Goal: Contribute content: Contribute content

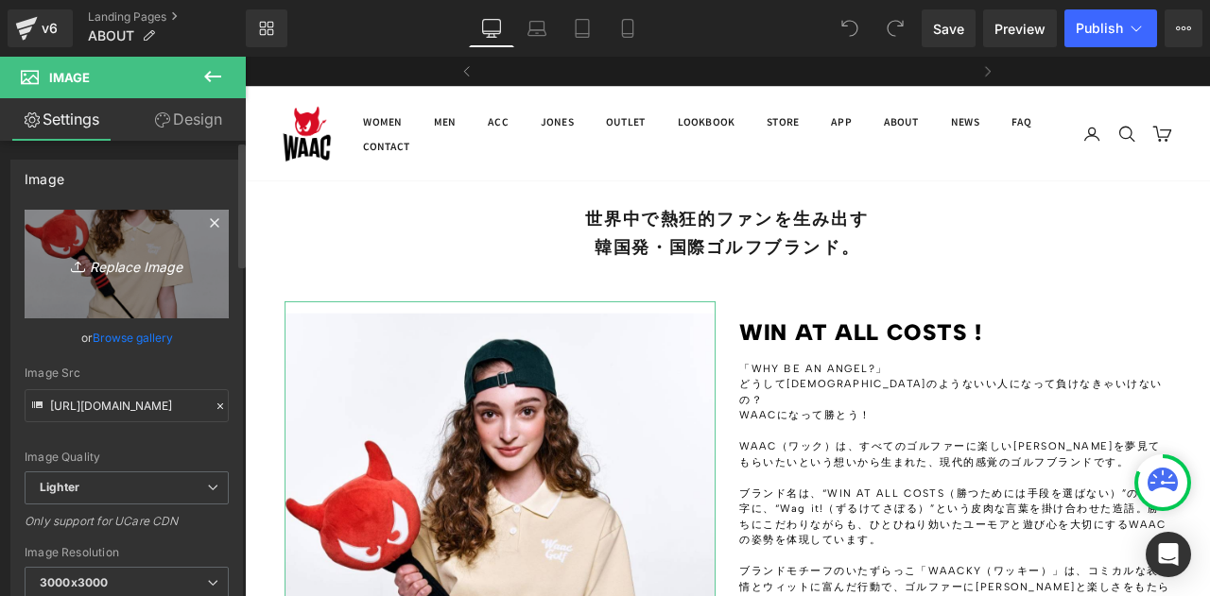
click at [130, 268] on icon "Replace Image" at bounding box center [126, 264] width 151 height 24
type input "C:\fakepath\250717 WAAC 0617.jpg"
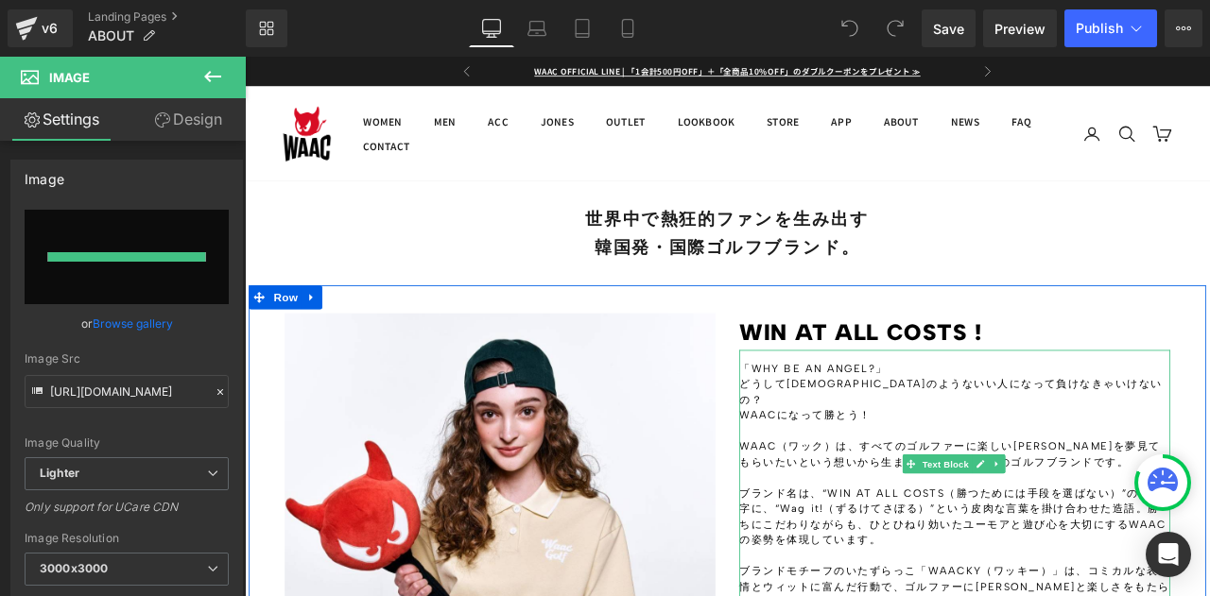
type input "[URL][DOMAIN_NAME]"
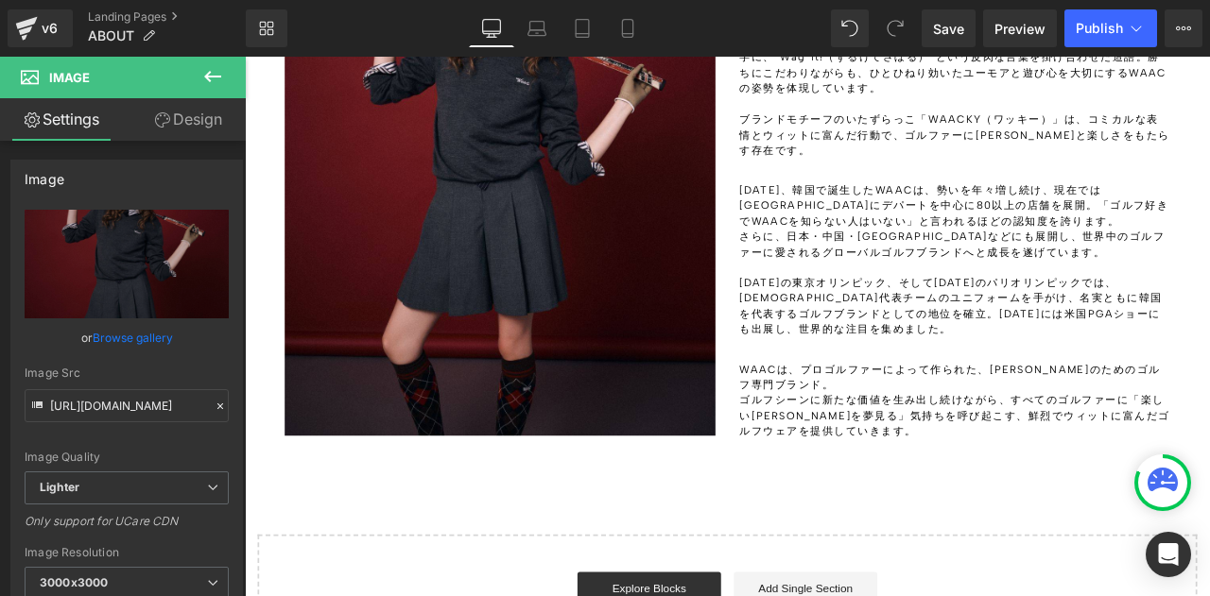
scroll to position [378, 0]
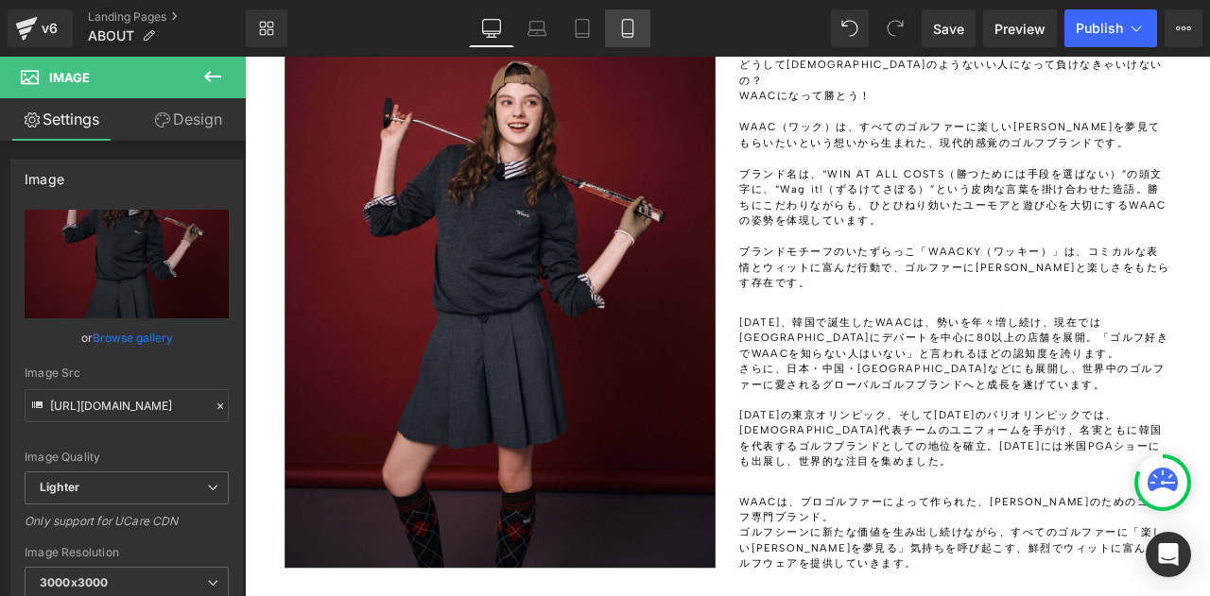
click at [615, 30] on link "Mobile" at bounding box center [627, 28] width 45 height 38
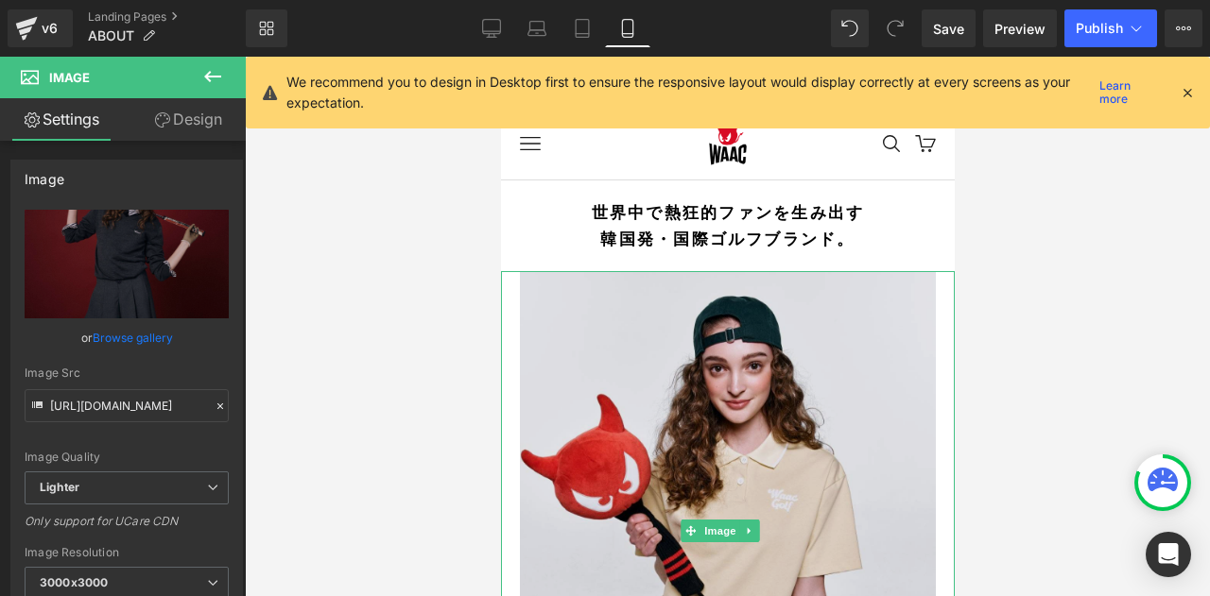
click at [726, 428] on img at bounding box center [727, 531] width 454 height 520
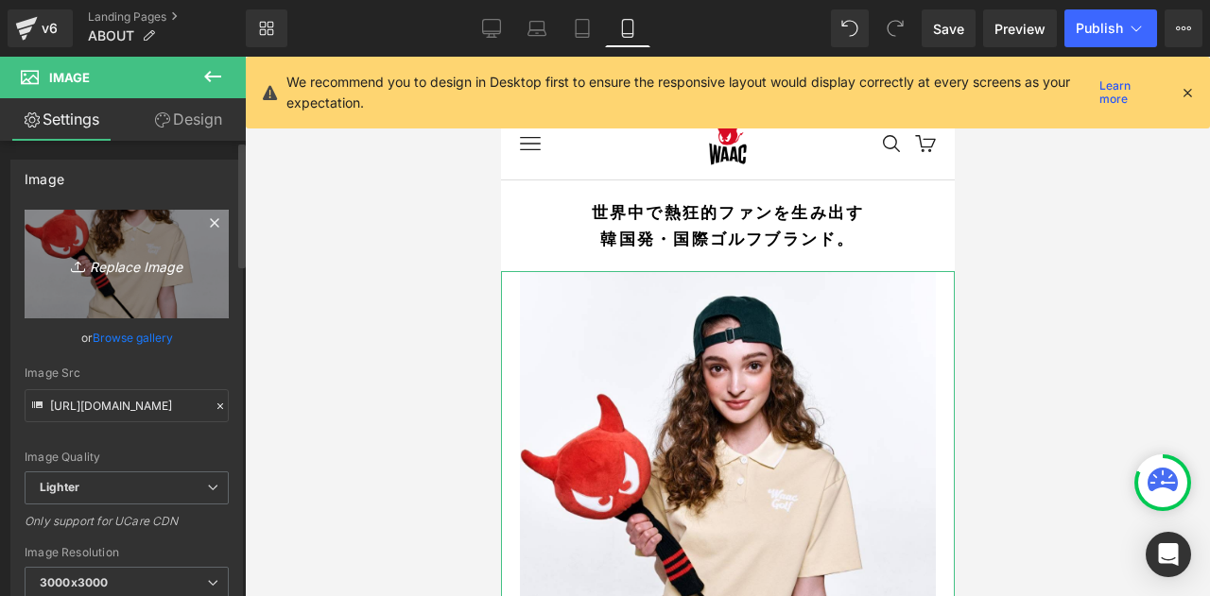
click at [110, 256] on icon "Replace Image" at bounding box center [126, 264] width 151 height 24
type input "C:\fakepath\250717 WAAC 0617.jpg"
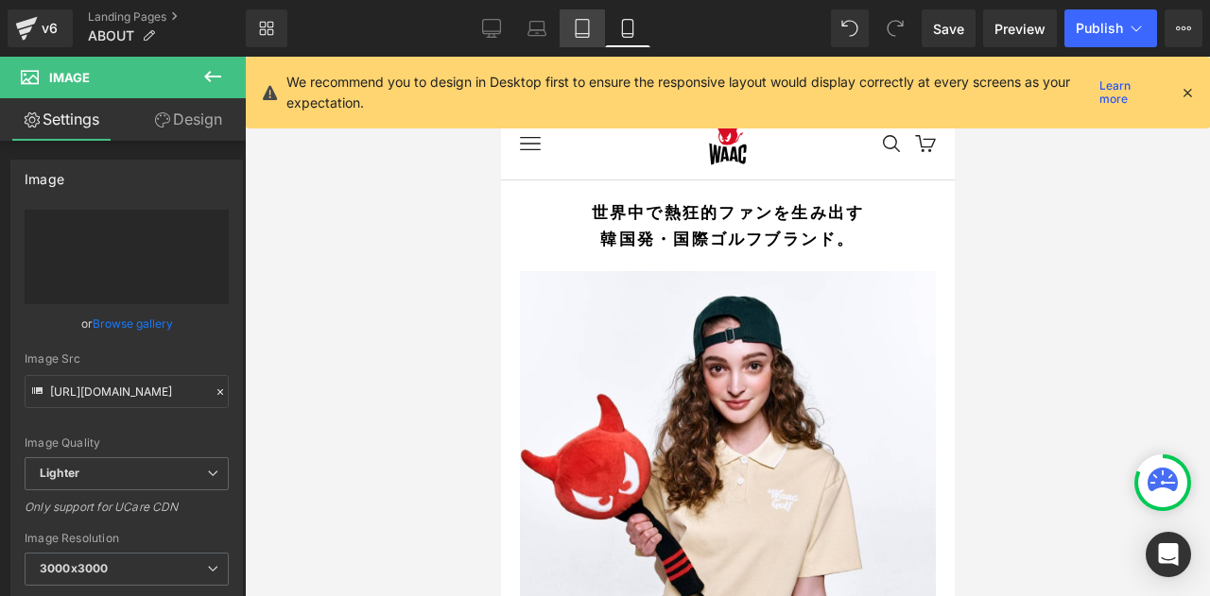
type input "[URL][DOMAIN_NAME]"
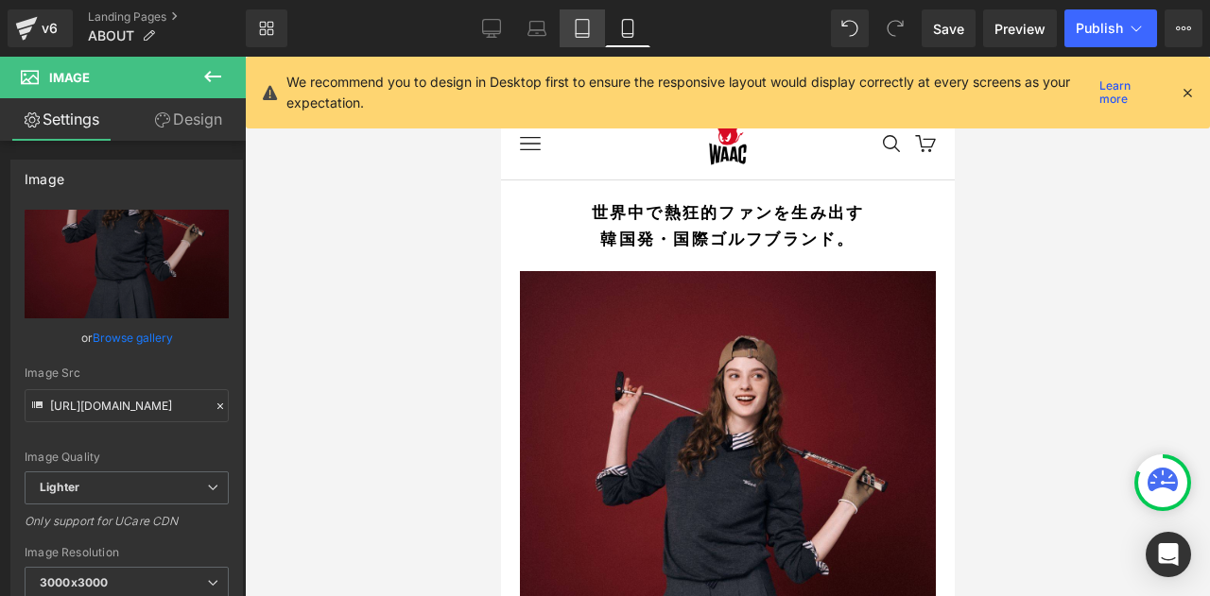
click at [574, 40] on link "Tablet" at bounding box center [582, 28] width 45 height 38
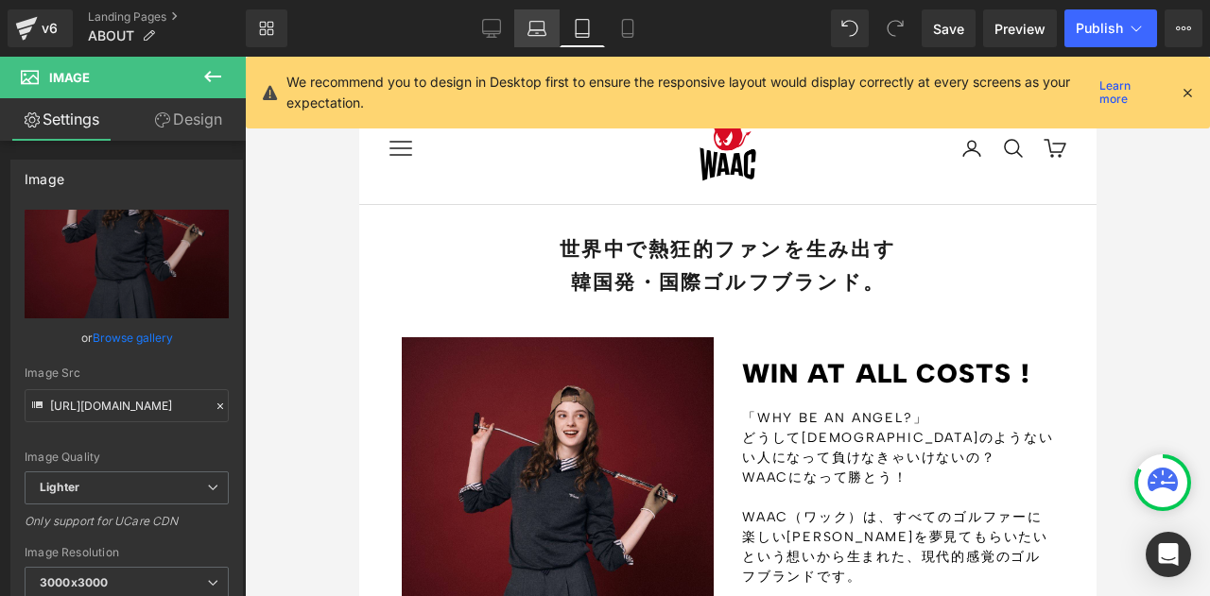
click at [527, 36] on link "Laptop" at bounding box center [536, 28] width 45 height 38
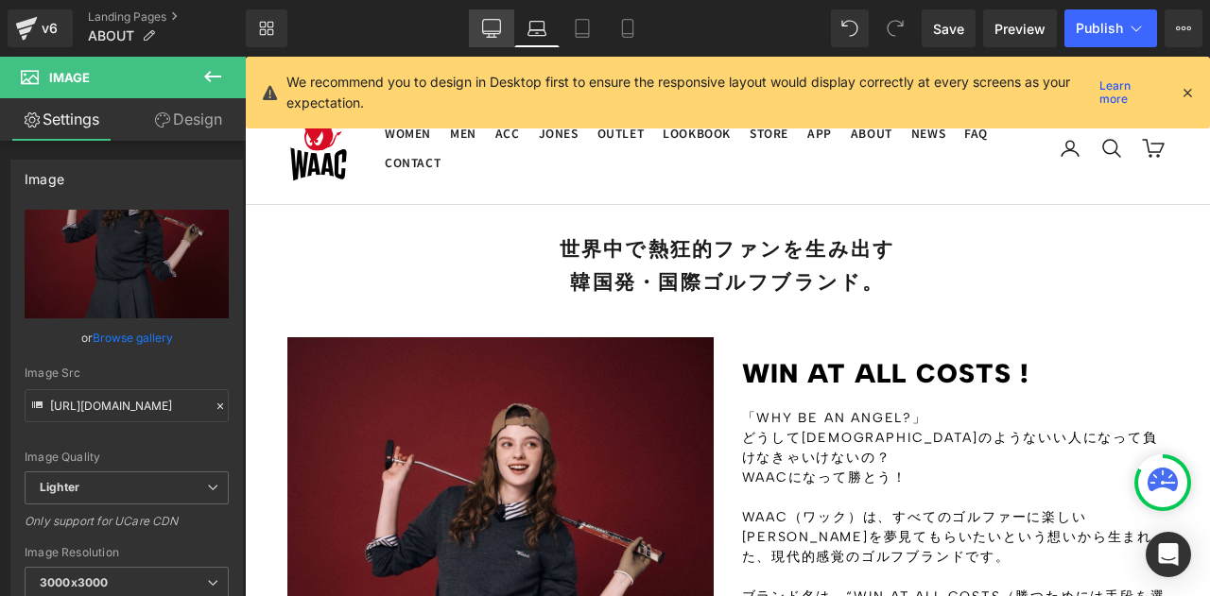
click at [493, 37] on icon at bounding box center [491, 37] width 9 height 0
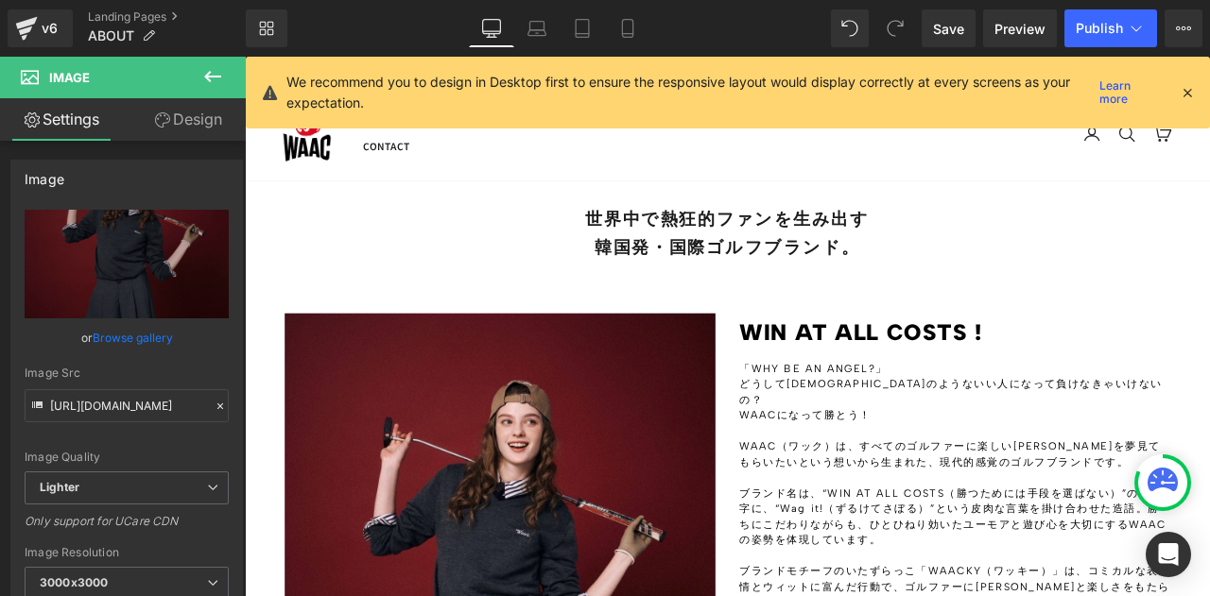
click at [692, 31] on div "Library Desktop Desktop Laptop Tablet Mobile Save Preview Publish Scheduled Vie…" at bounding box center [728, 28] width 964 height 38
click at [1104, 28] on span "Publish" at bounding box center [1099, 28] width 47 height 15
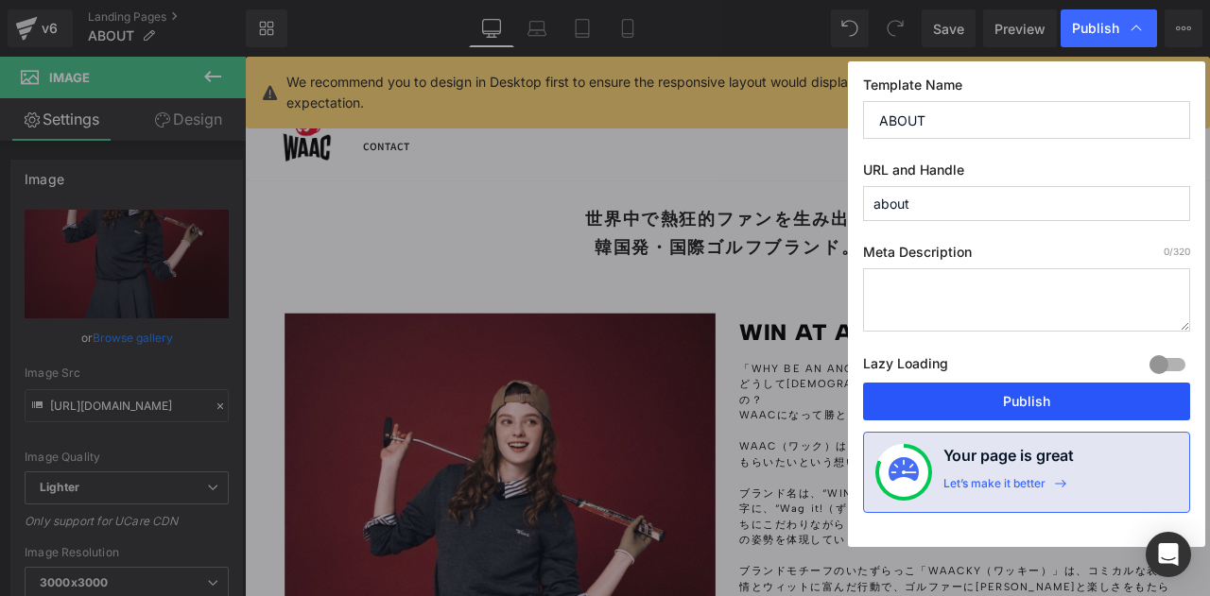
click at [1023, 390] on button "Publish" at bounding box center [1026, 402] width 327 height 38
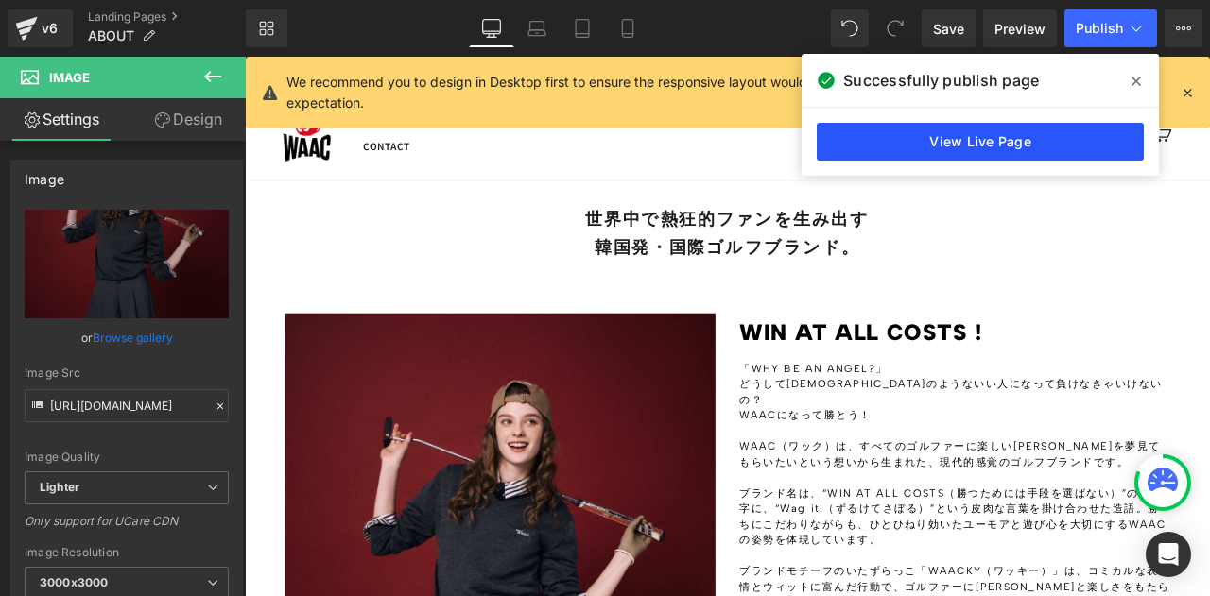
click at [1059, 133] on link "View Live Page" at bounding box center [980, 142] width 327 height 38
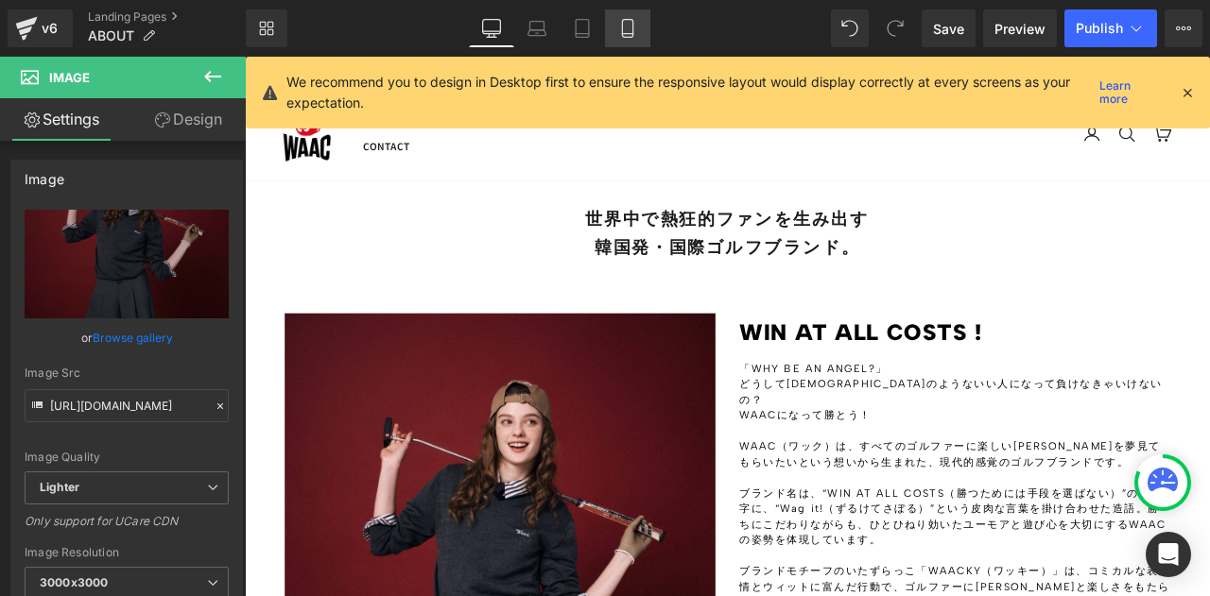
click at [618, 19] on icon at bounding box center [627, 28] width 19 height 19
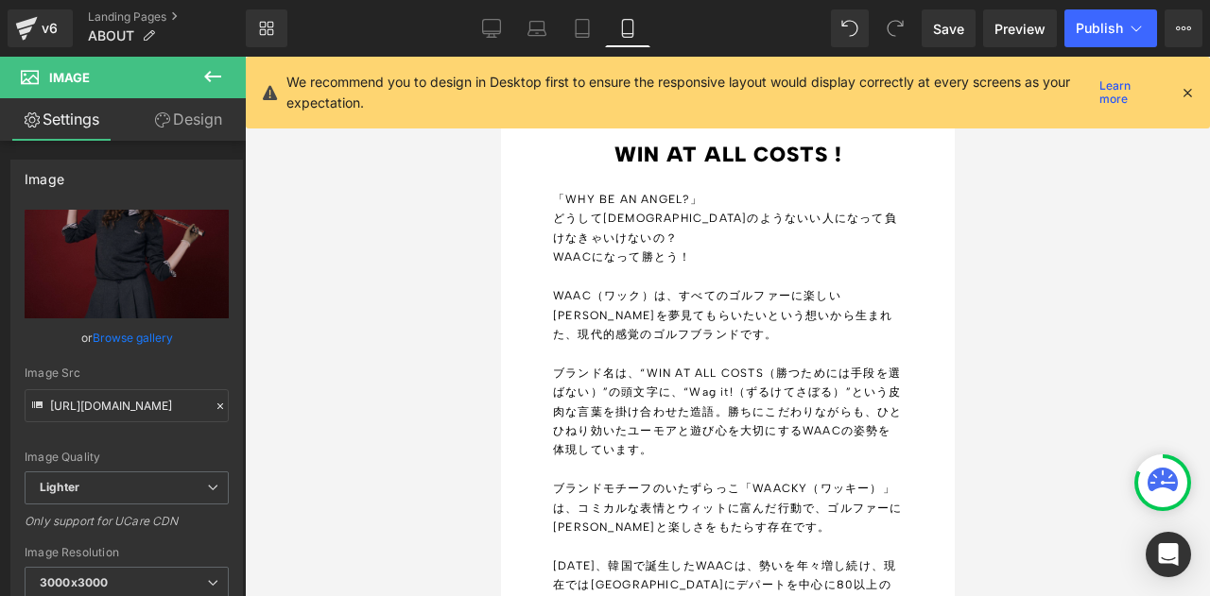
scroll to position [599, 0]
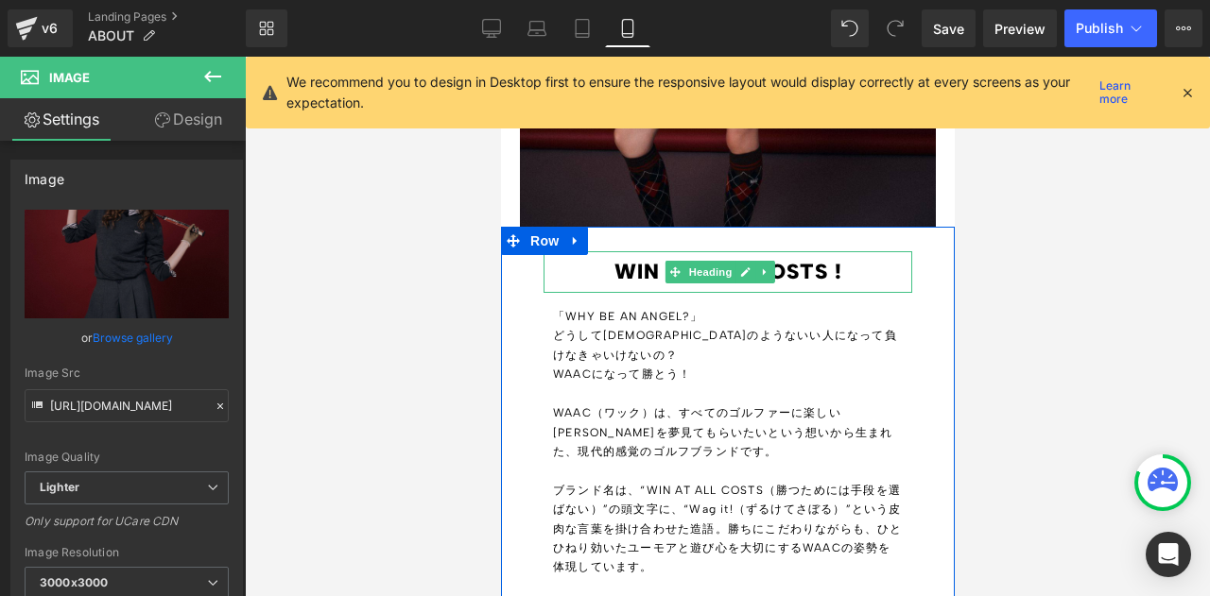
click at [791, 251] on h1 "WIN AT ALL COSTS !" at bounding box center [727, 272] width 312 height 42
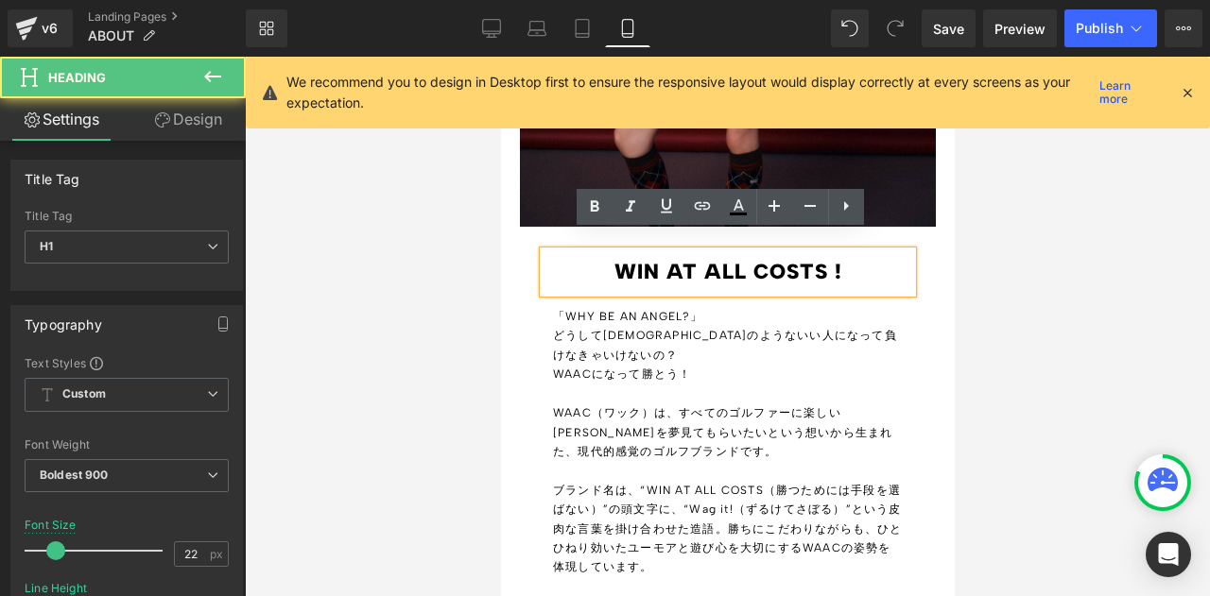
click at [847, 251] on h1 "WIN AT ALL COSTS !" at bounding box center [727, 272] width 312 height 42
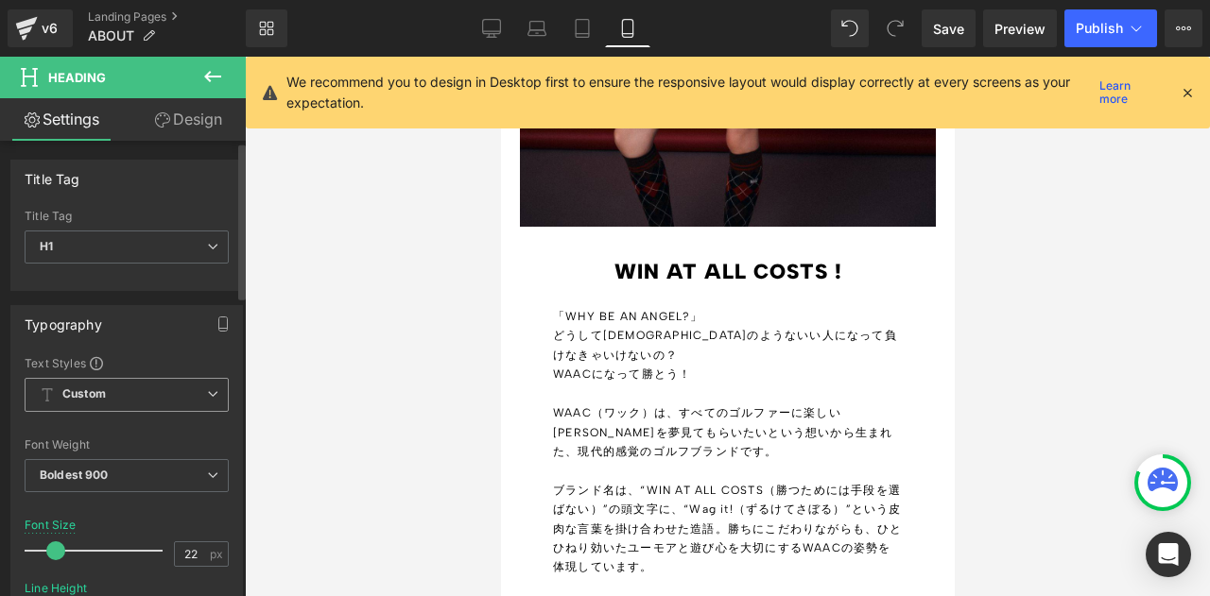
scroll to position [95, 0]
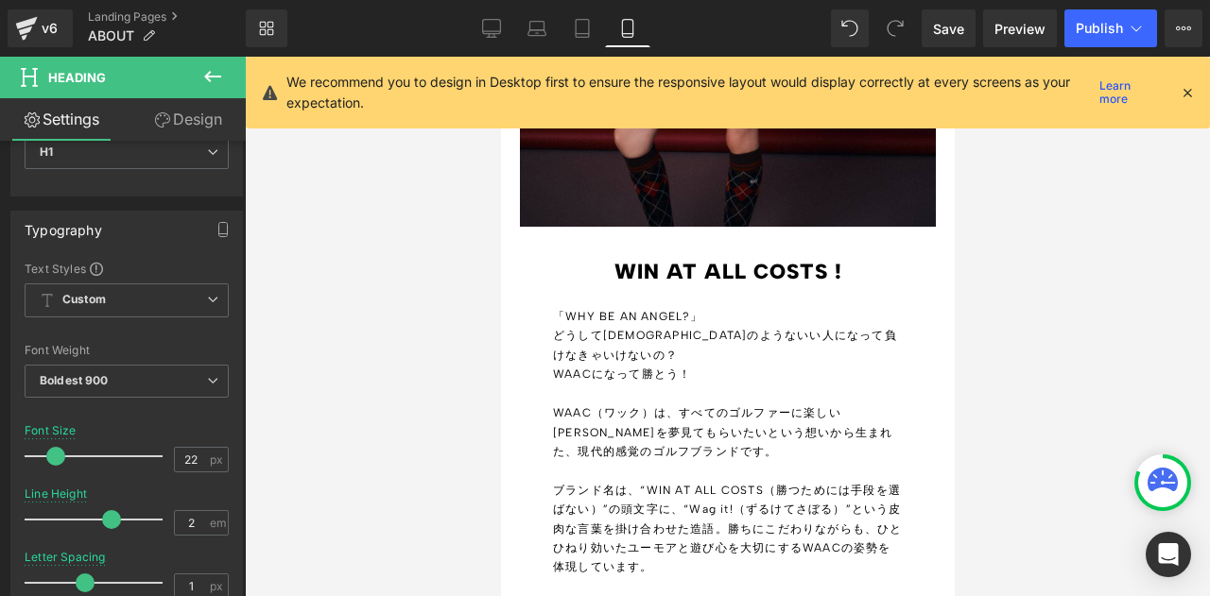
click at [172, 118] on link "Design" at bounding box center [188, 119] width 123 height 43
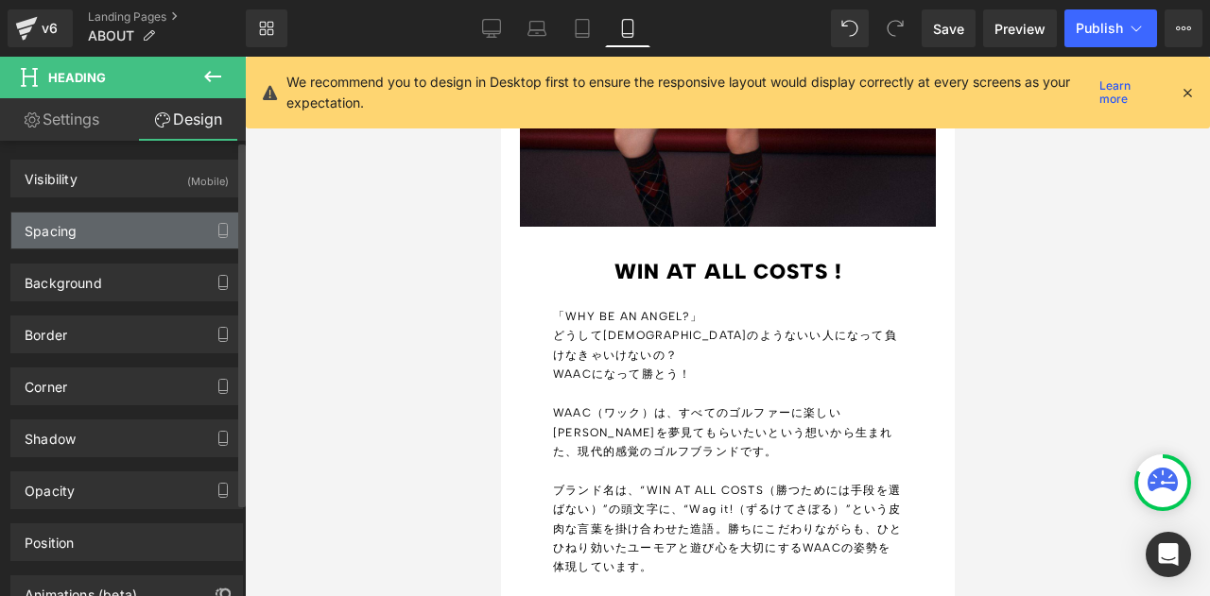
click at [140, 226] on div "Spacing" at bounding box center [126, 231] width 231 height 36
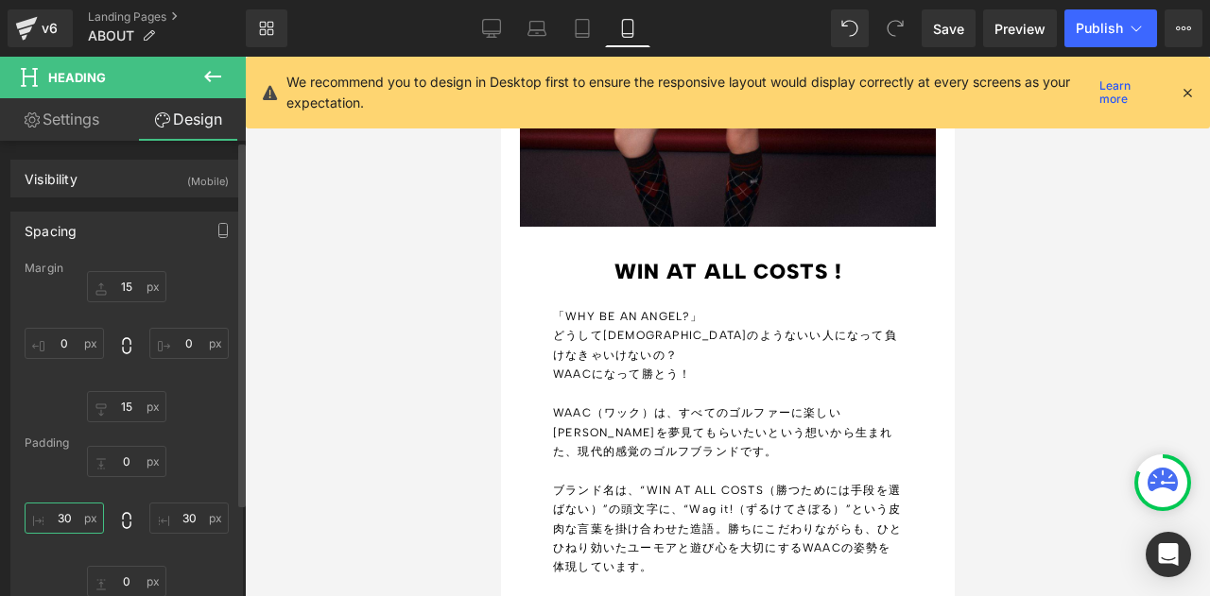
click at [70, 519] on input "30" at bounding box center [64, 518] width 79 height 31
type input "20"
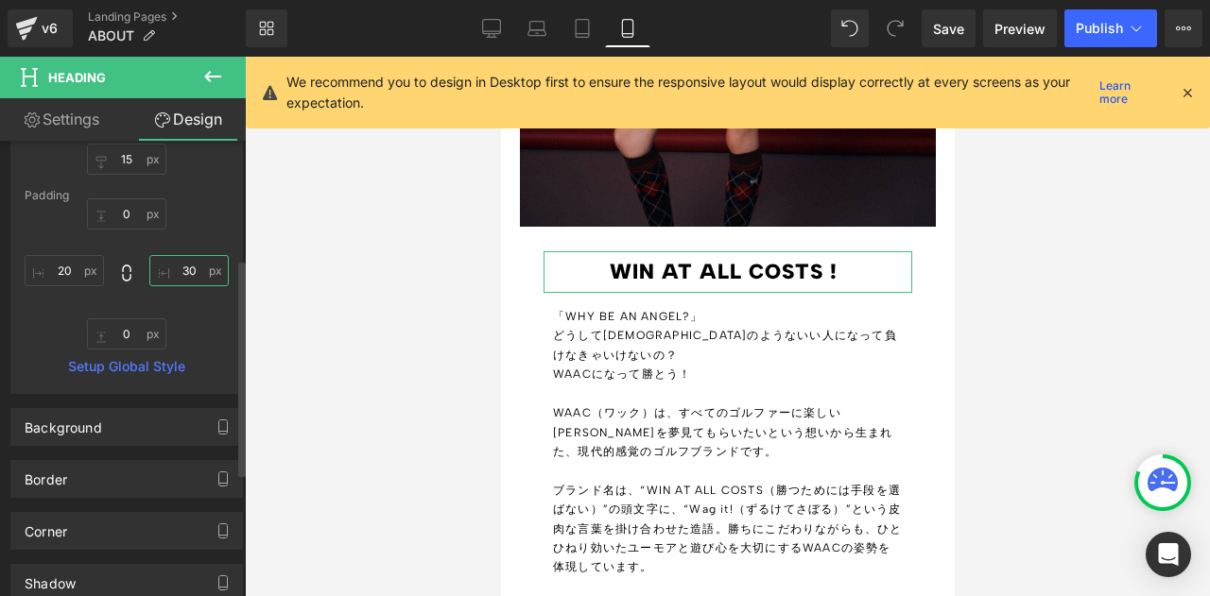
click at [186, 263] on input "30" at bounding box center [188, 270] width 79 height 31
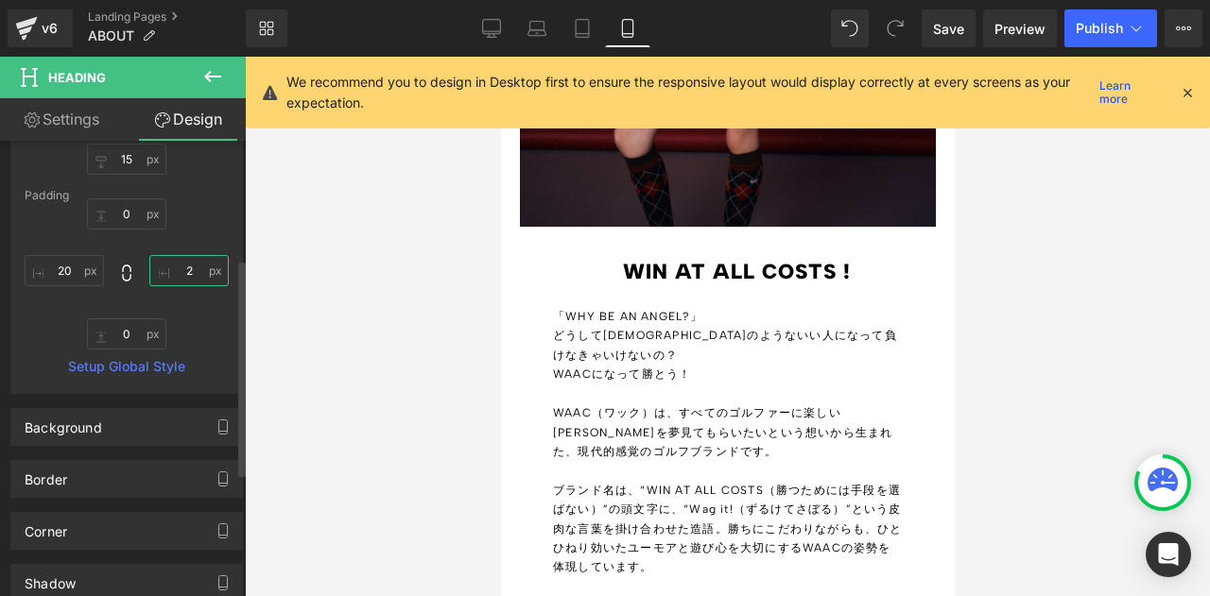
type input "20"
click at [790, 404] on p "WAAC（ワック）は、すべてのゴルファーに楽しい[PERSON_NAME]を夢見てもらいたいという想いから生まれた、現代的感覚のゴルフブランドです。" at bounding box center [727, 443] width 350 height 78
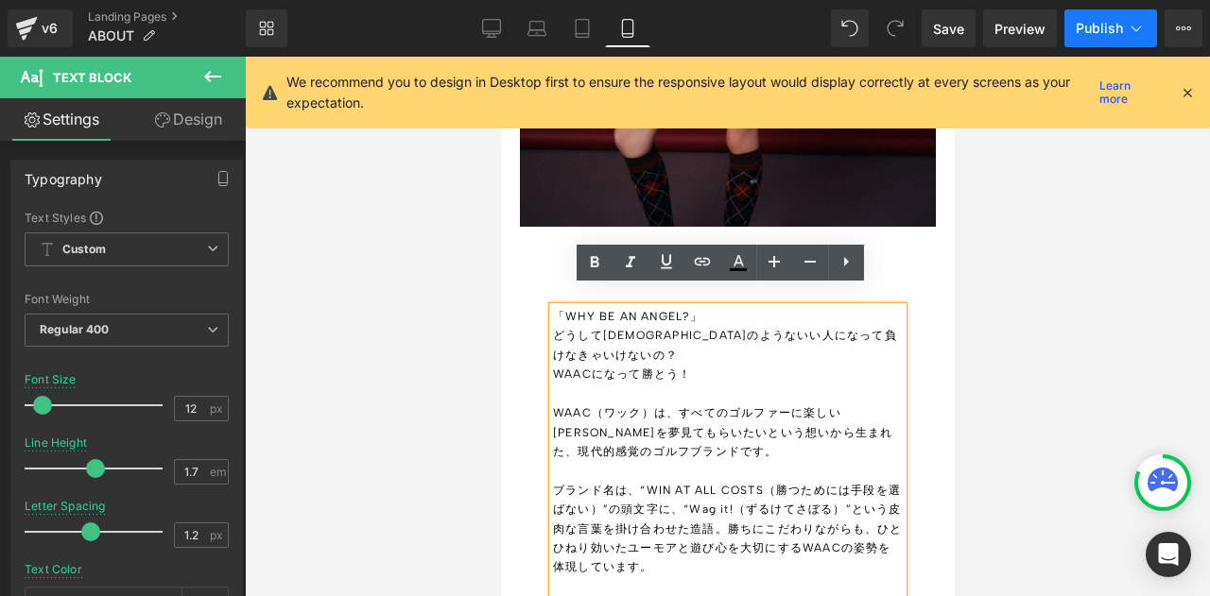
click at [1112, 25] on span "Publish" at bounding box center [1099, 28] width 47 height 15
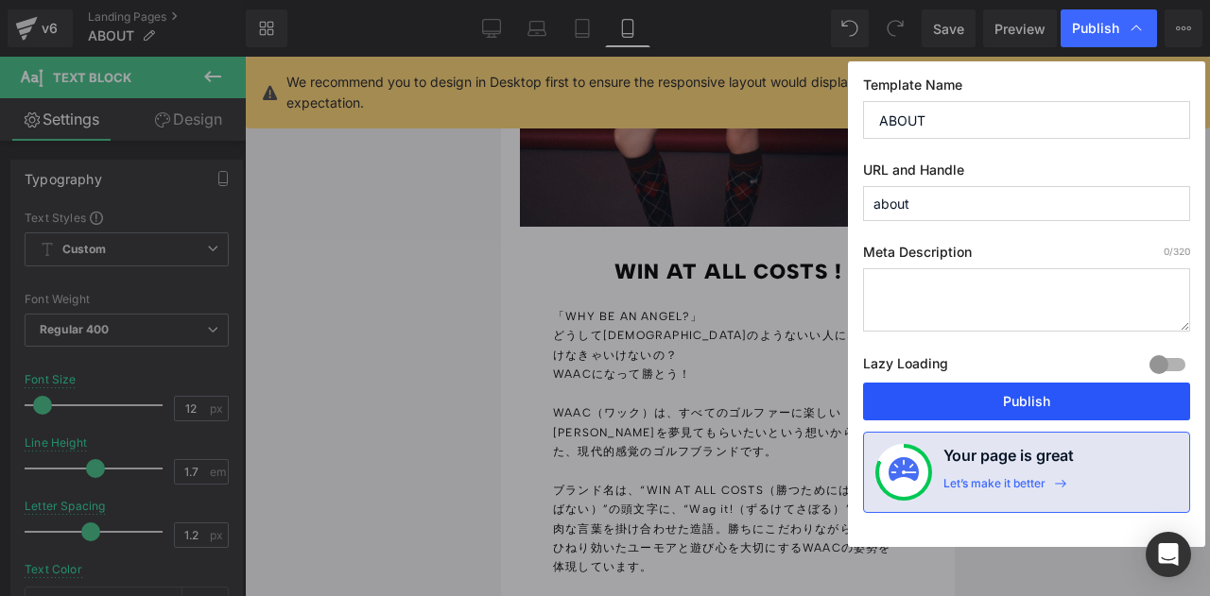
click at [1007, 396] on button "Publish" at bounding box center [1026, 402] width 327 height 38
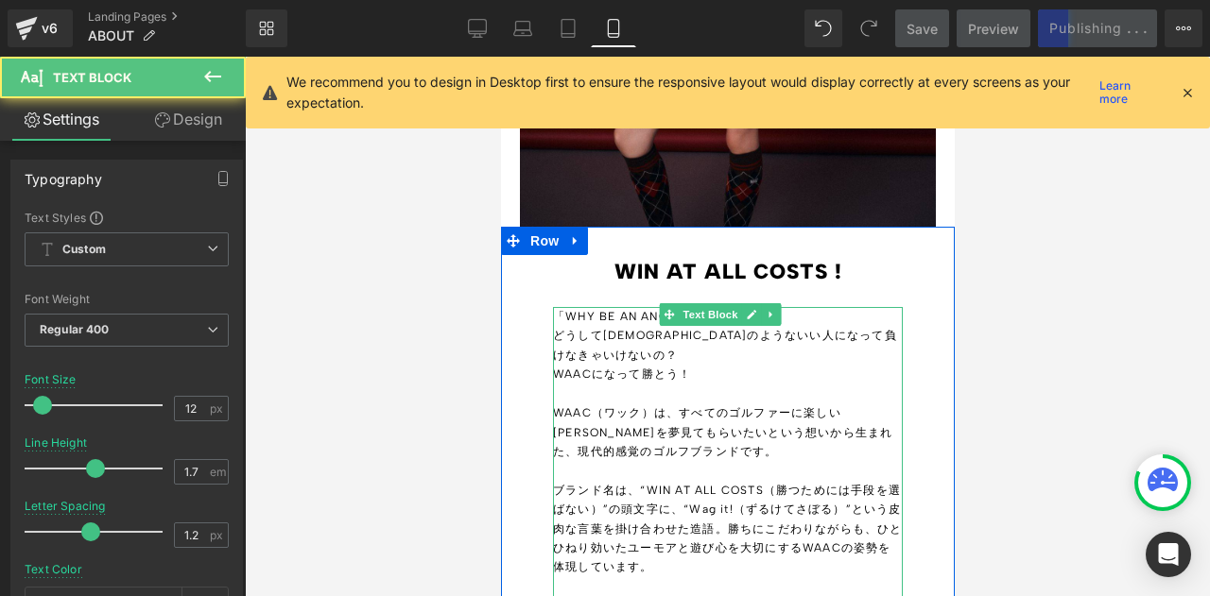
click at [733, 443] on p "WAAC（ワック）は、すべてのゴルファーに楽しい[PERSON_NAME]を夢見てもらいたいという想いから生まれた、現代的感覚のゴルフブランドです。" at bounding box center [727, 443] width 350 height 78
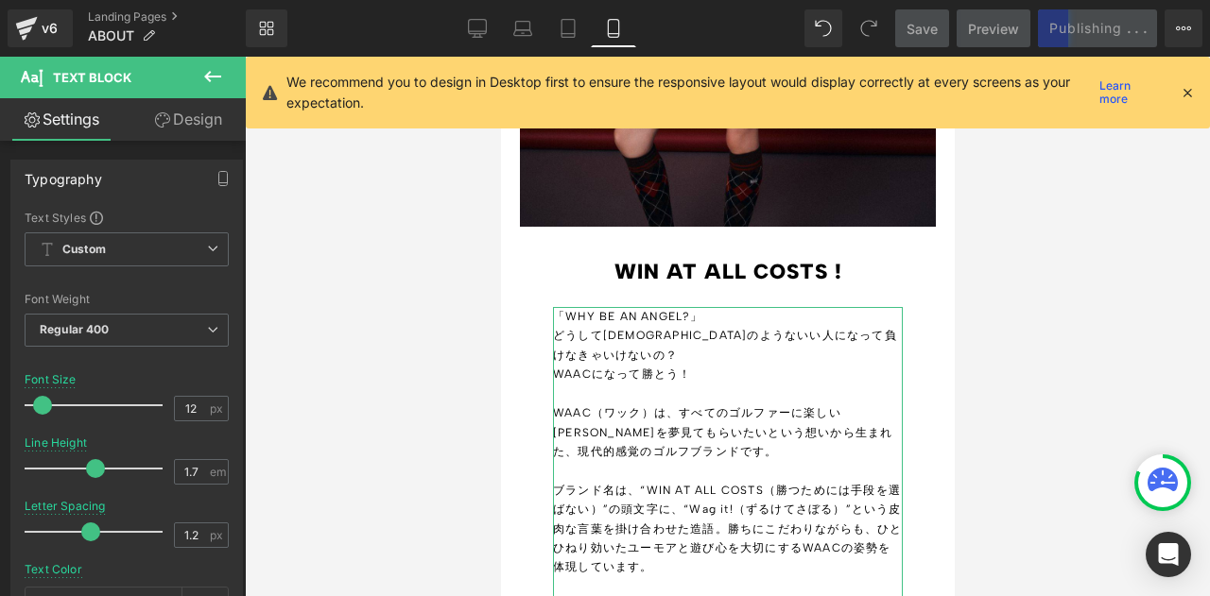
click at [179, 123] on link "Design" at bounding box center [188, 119] width 123 height 43
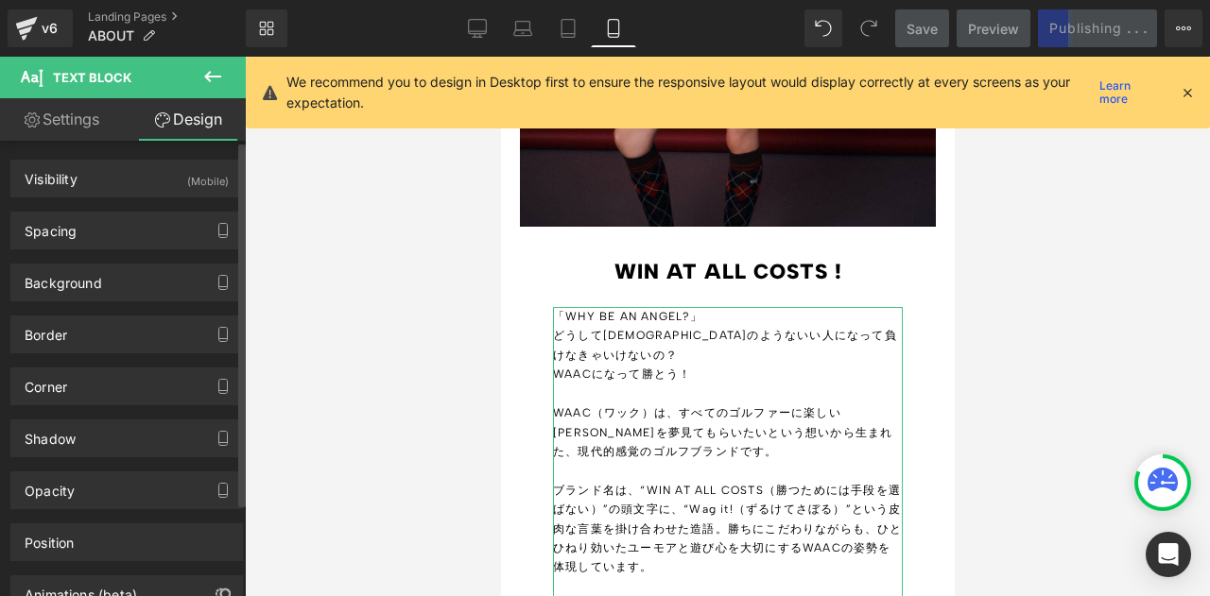
type input "0"
type input "10"
type input "0"
type input "10"
type input "0"
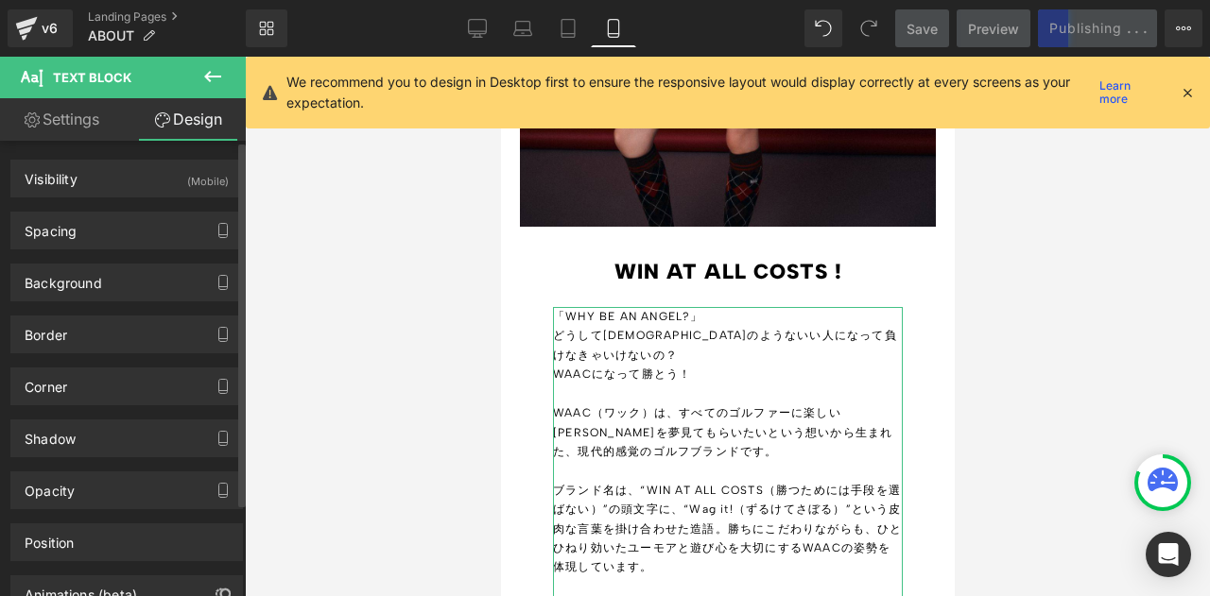
type input "0"
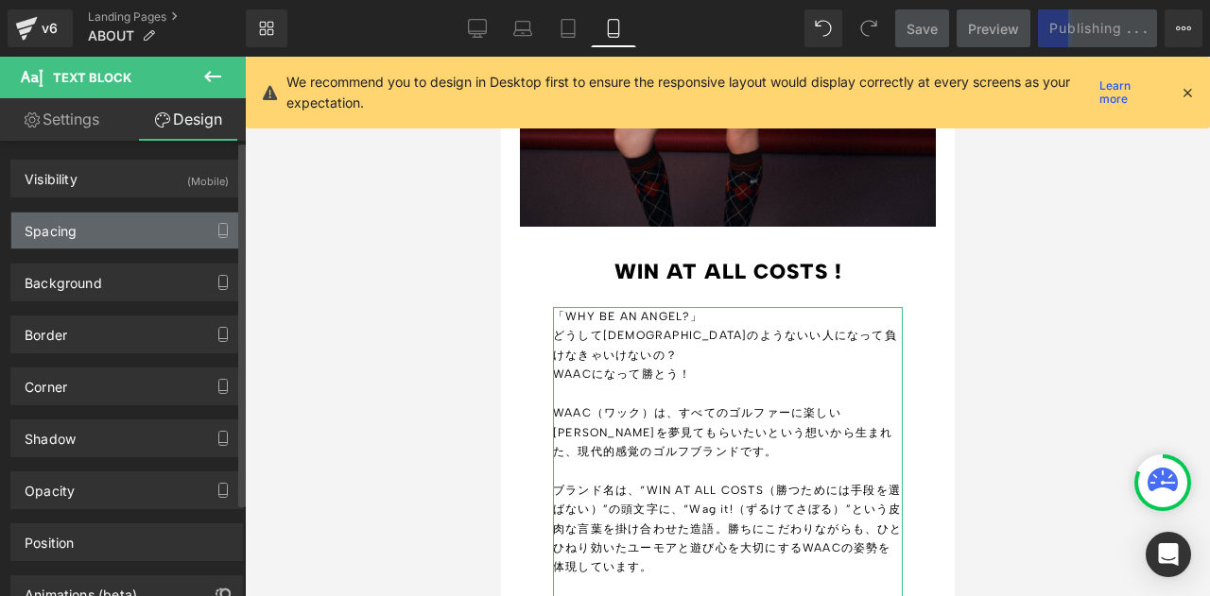
click at [120, 235] on div "Spacing" at bounding box center [126, 231] width 231 height 36
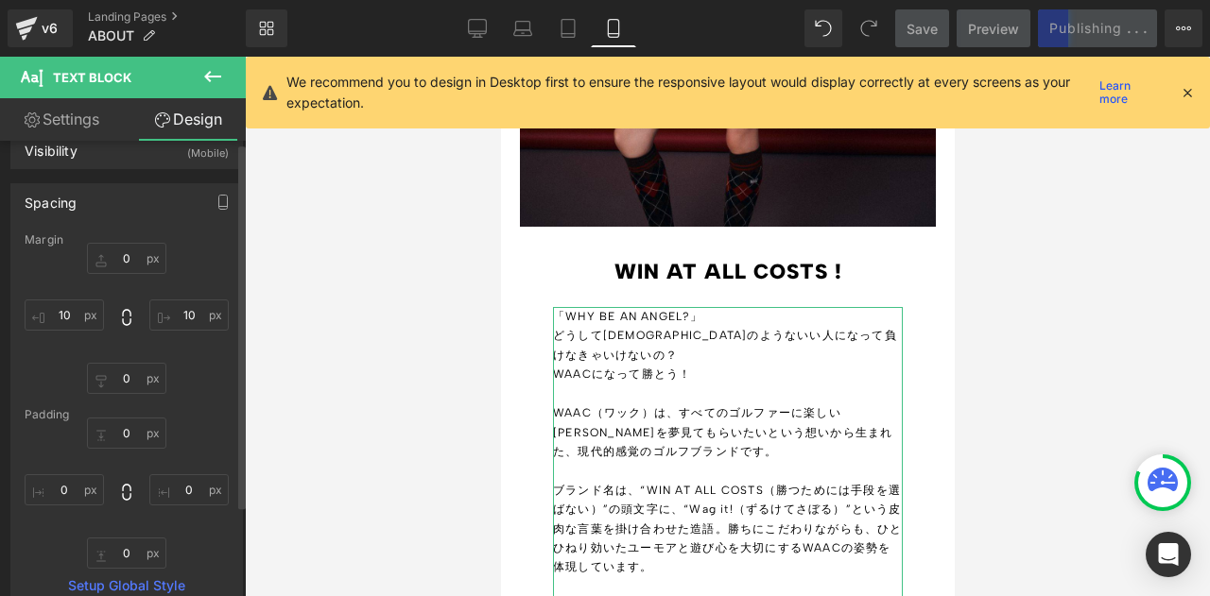
scroll to position [0, 0]
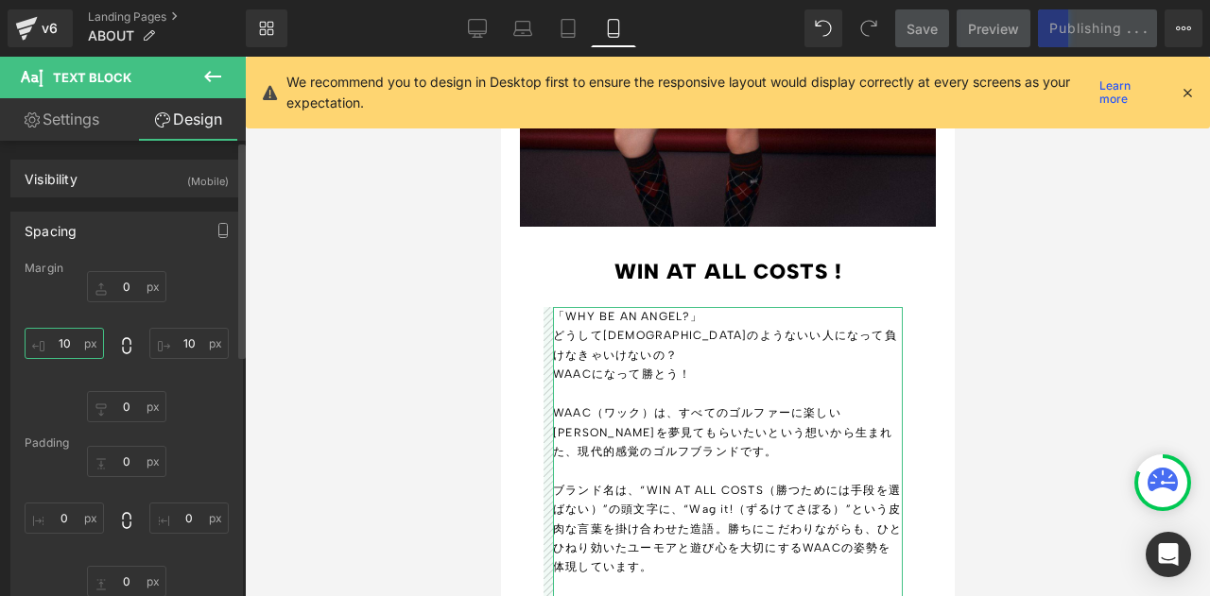
click at [69, 345] on input "10" at bounding box center [64, 343] width 79 height 31
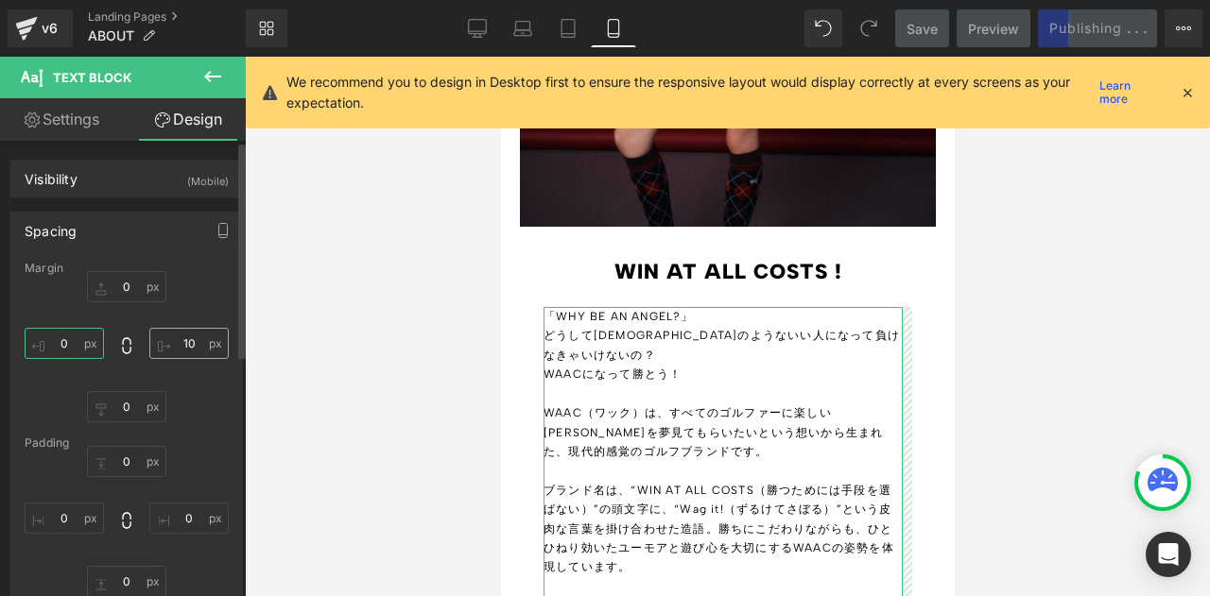
type input "00"
click at [196, 337] on input "10" at bounding box center [188, 343] width 79 height 31
type input "0"
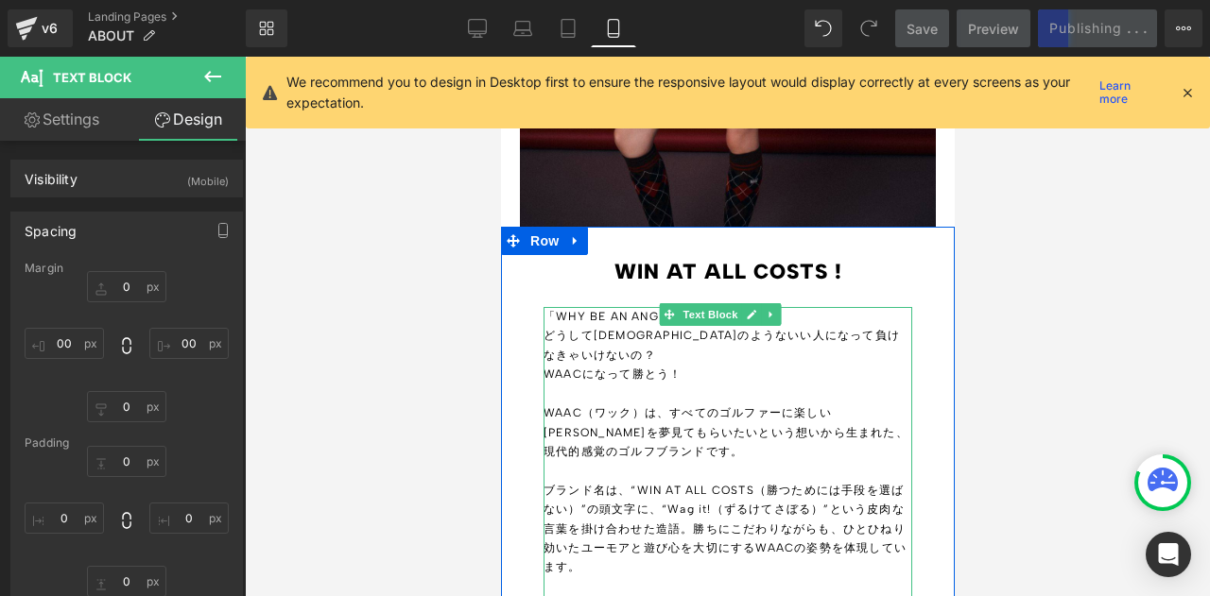
click at [639, 404] on p "WAAC（ワック）は、すべてのゴルファーに楽しい[PERSON_NAME]を夢見てもらいたいという想いから生まれた、現代的感覚のゴルフブランドです。" at bounding box center [727, 443] width 369 height 78
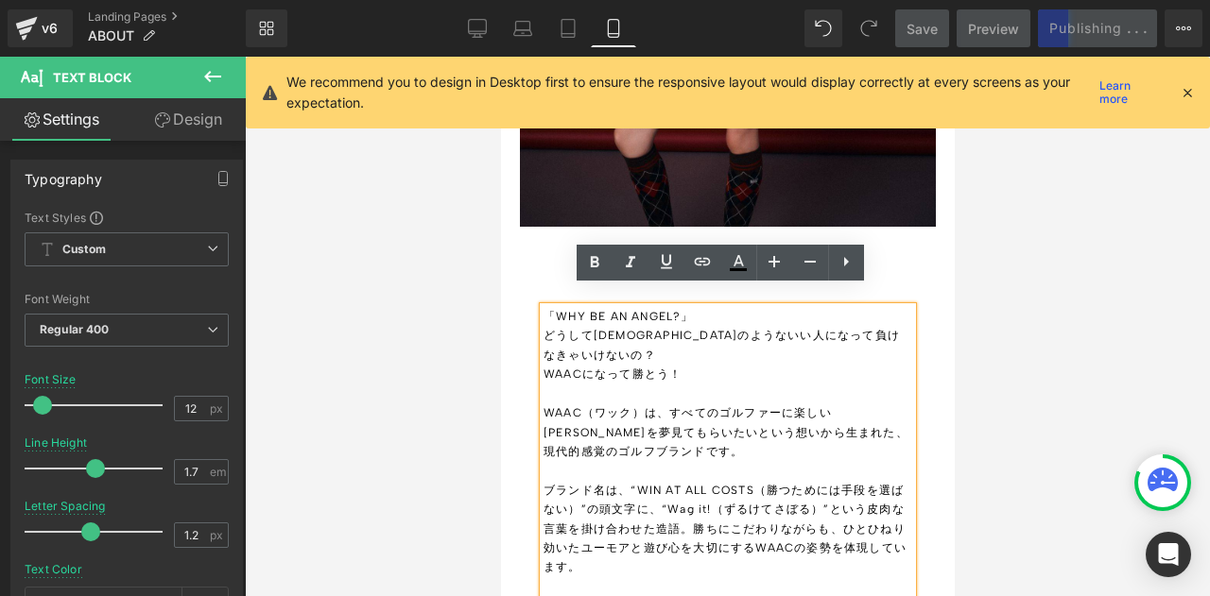
click at [694, 26] on div "Library Mobile Desktop Laptop Tablet Mobile Save Preview Publishing . . . Sched…" at bounding box center [728, 28] width 964 height 38
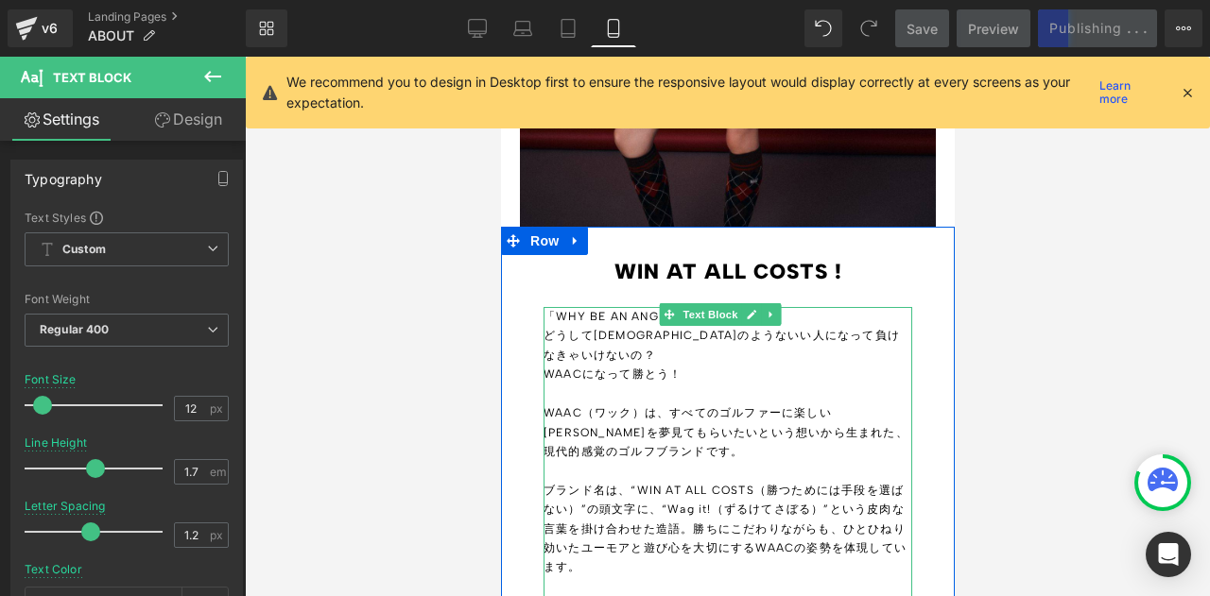
click at [582, 365] on p "WAACになって勝とう！" at bounding box center [727, 384] width 369 height 39
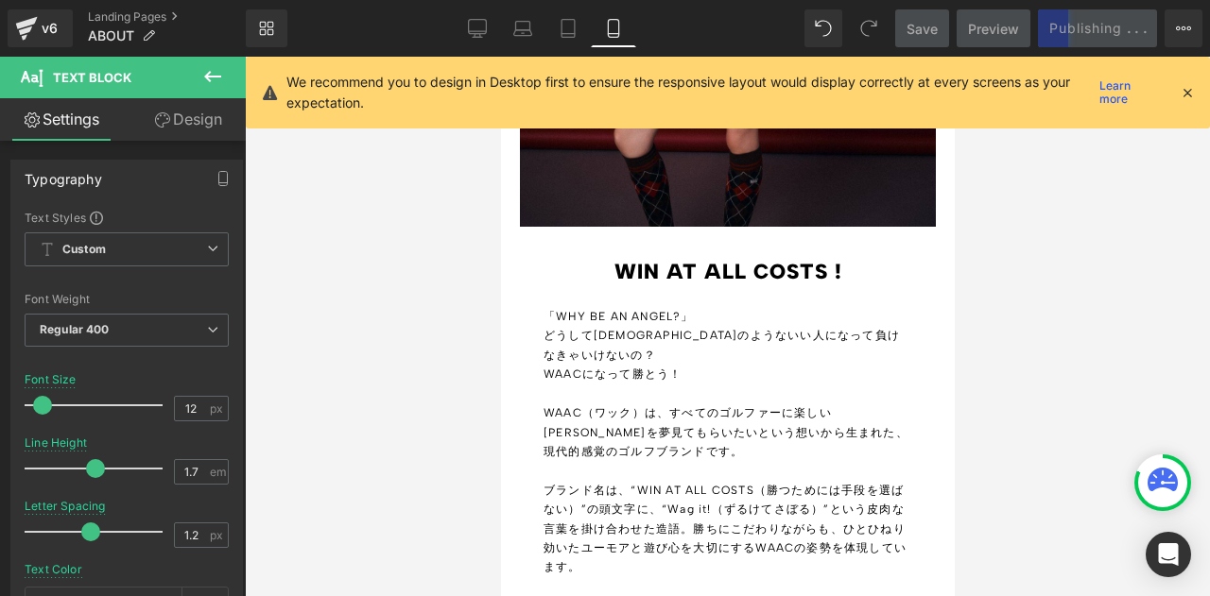
click at [163, 124] on icon at bounding box center [162, 119] width 15 height 15
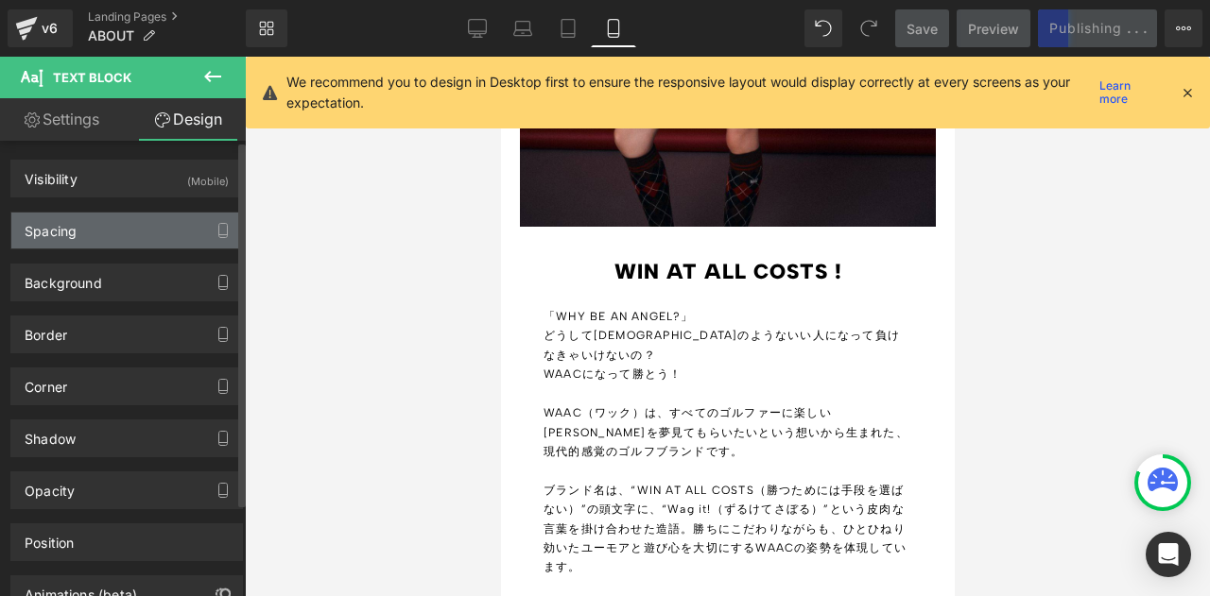
click at [120, 218] on div "Spacing" at bounding box center [126, 231] width 231 height 36
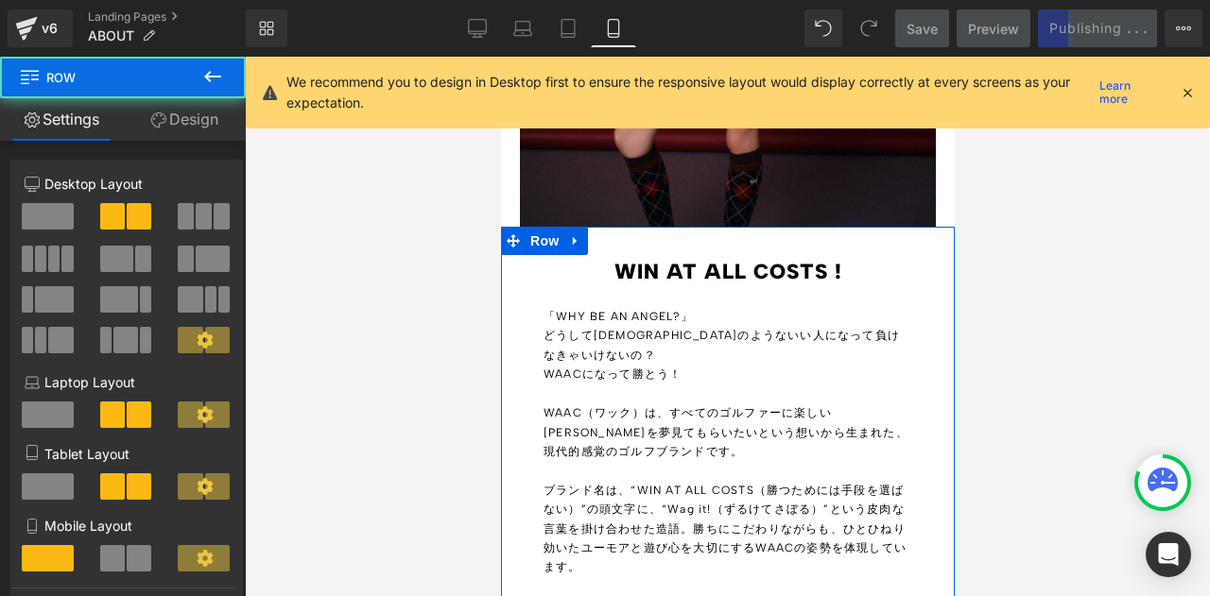
click at [185, 132] on link "Design" at bounding box center [184, 119] width 123 height 43
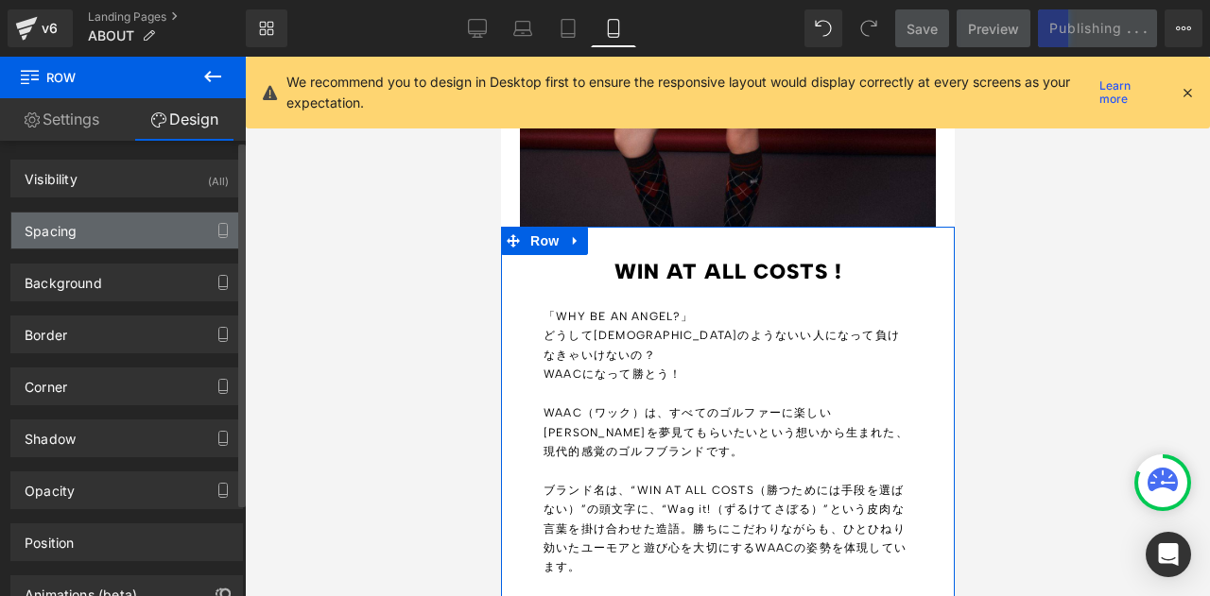
click at [155, 227] on div "Spacing" at bounding box center [126, 231] width 231 height 36
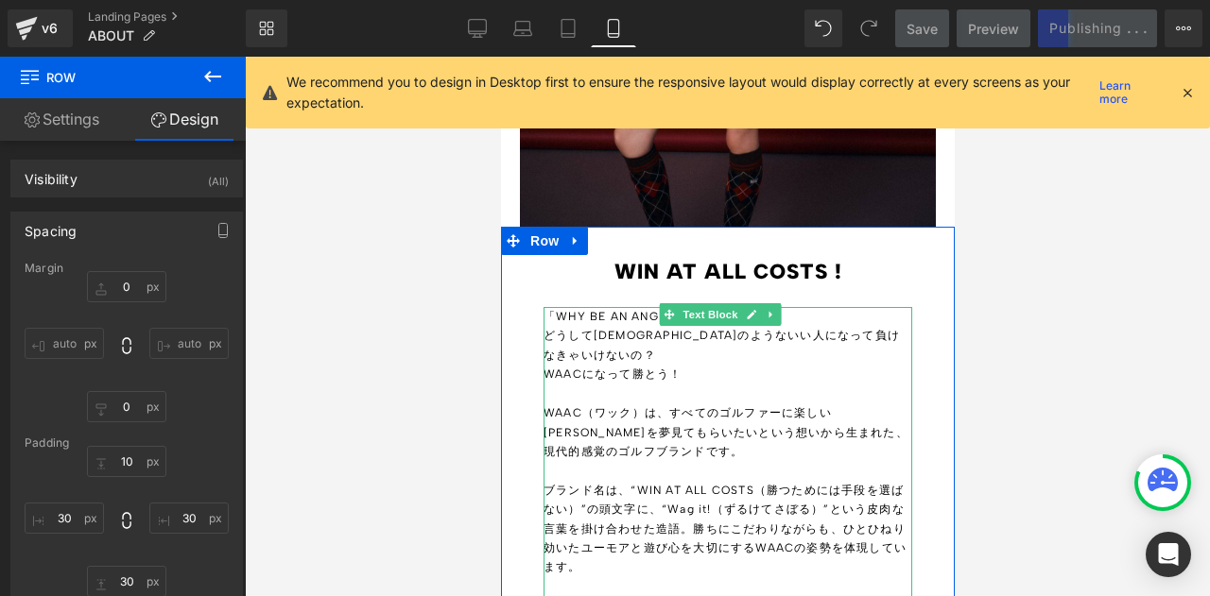
click at [739, 481] on p "ブランド名は、“WIN AT ALL COSTS（勝つためには手段を選ばない）”の頭文字に、“Wag it!（ずるけてさぼる）”という皮肉な言葉を掛け合わせた…" at bounding box center [727, 538] width 369 height 115
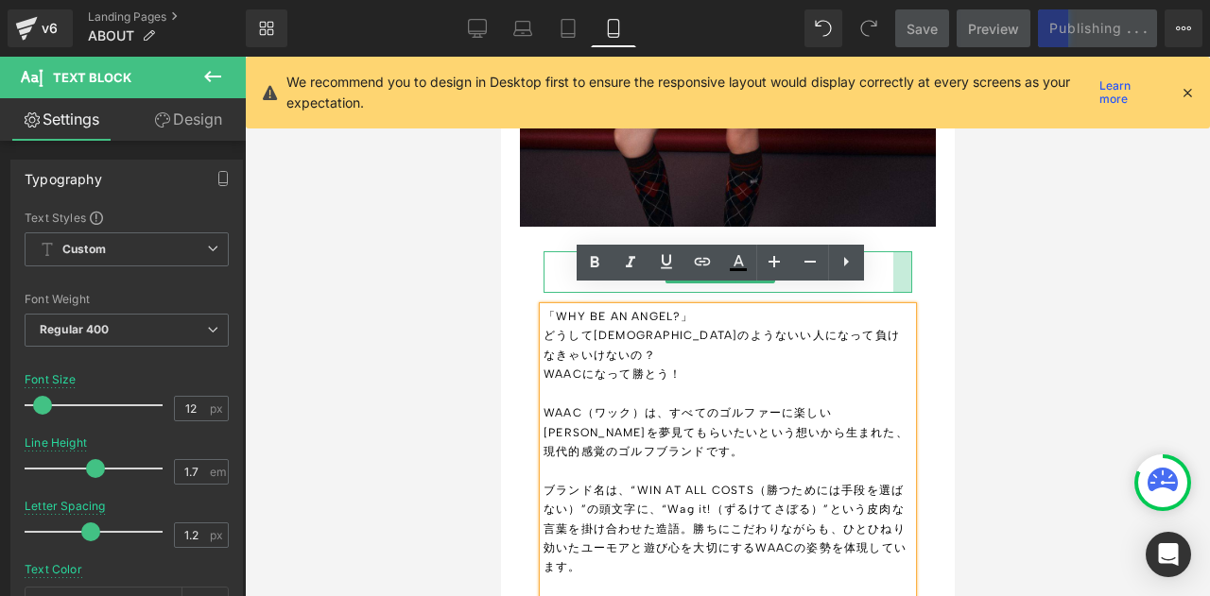
click at [893, 251] on div at bounding box center [901, 272] width 19 height 42
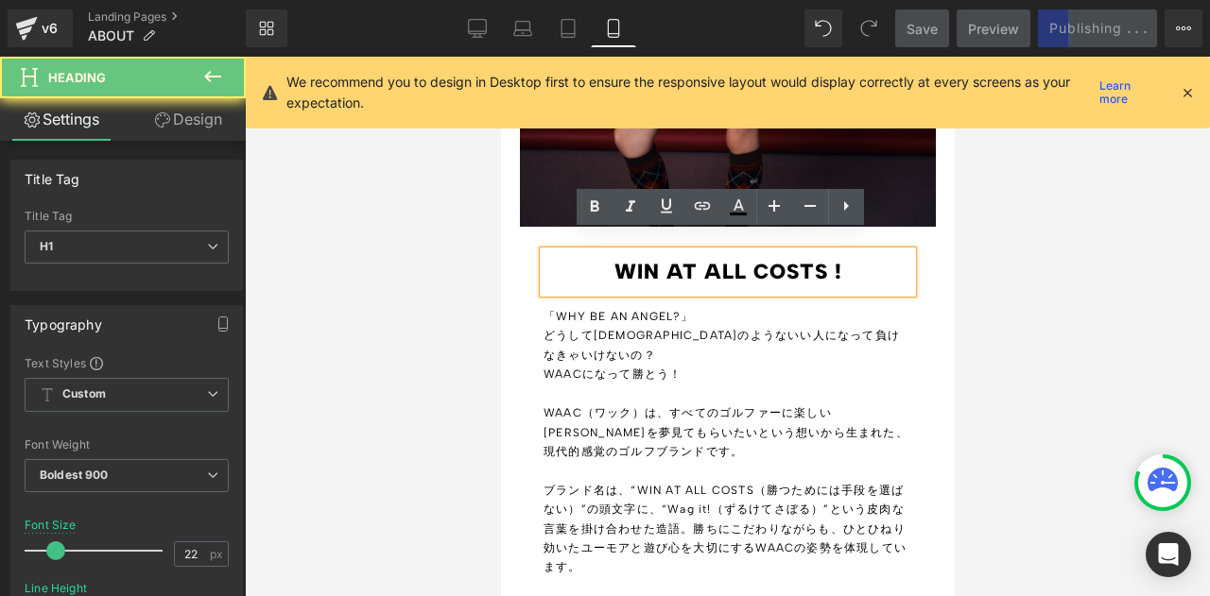
click at [831, 255] on h1 "WIN AT ALL COSTS !" at bounding box center [727, 272] width 331 height 42
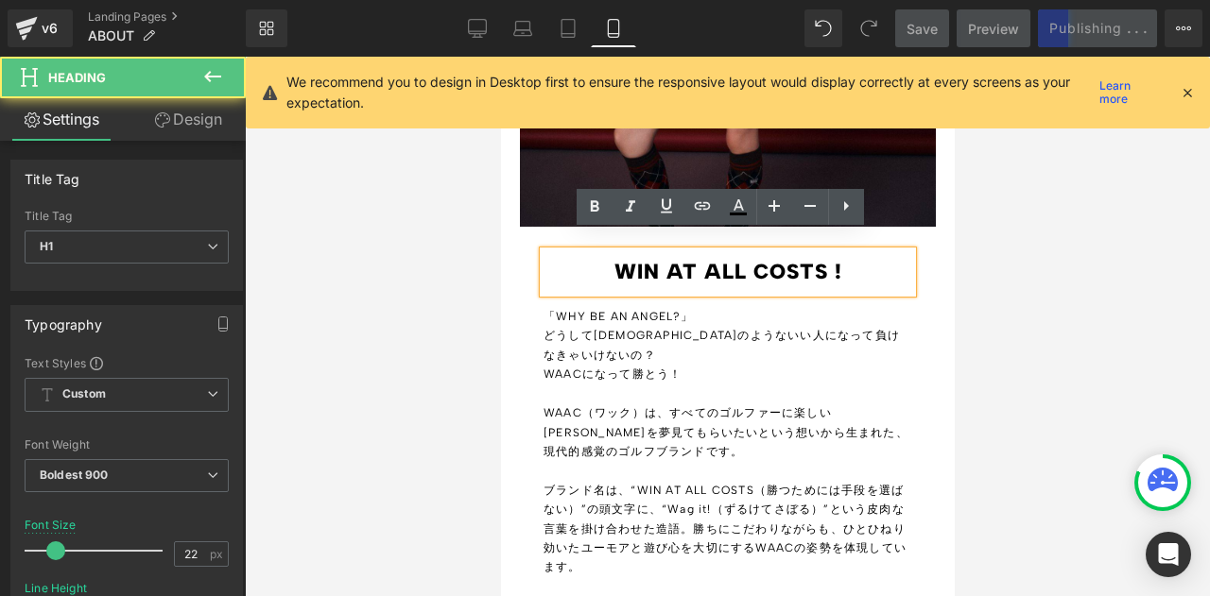
click at [890, 251] on div "WIN AT ALL COSTS !" at bounding box center [727, 272] width 369 height 42
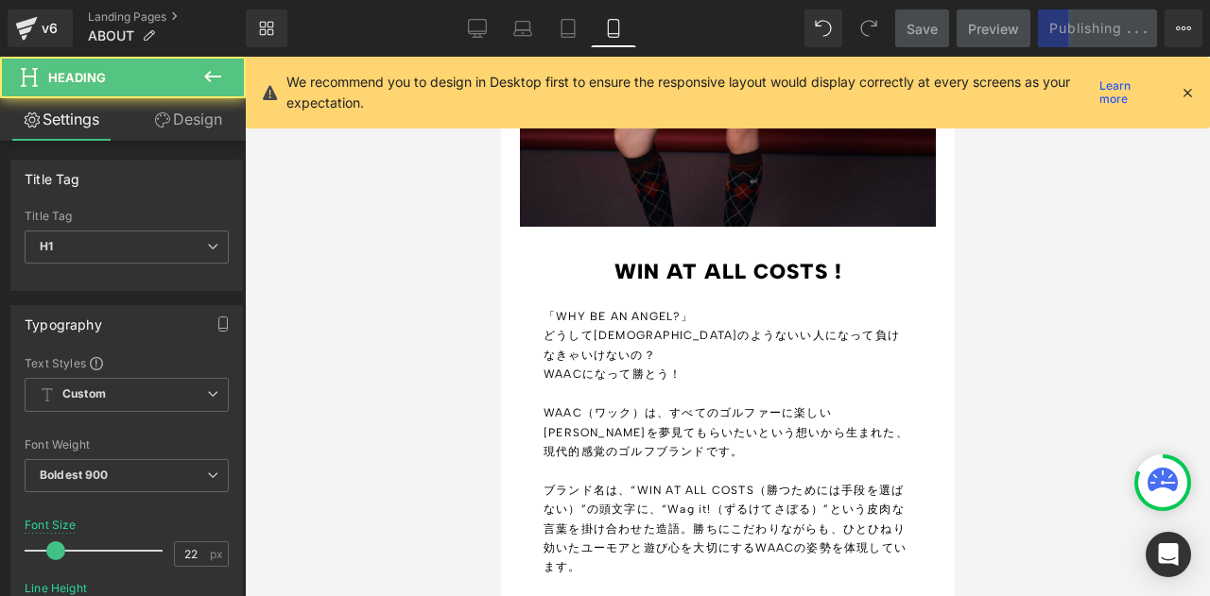
click at [199, 124] on link "Design" at bounding box center [188, 119] width 123 height 43
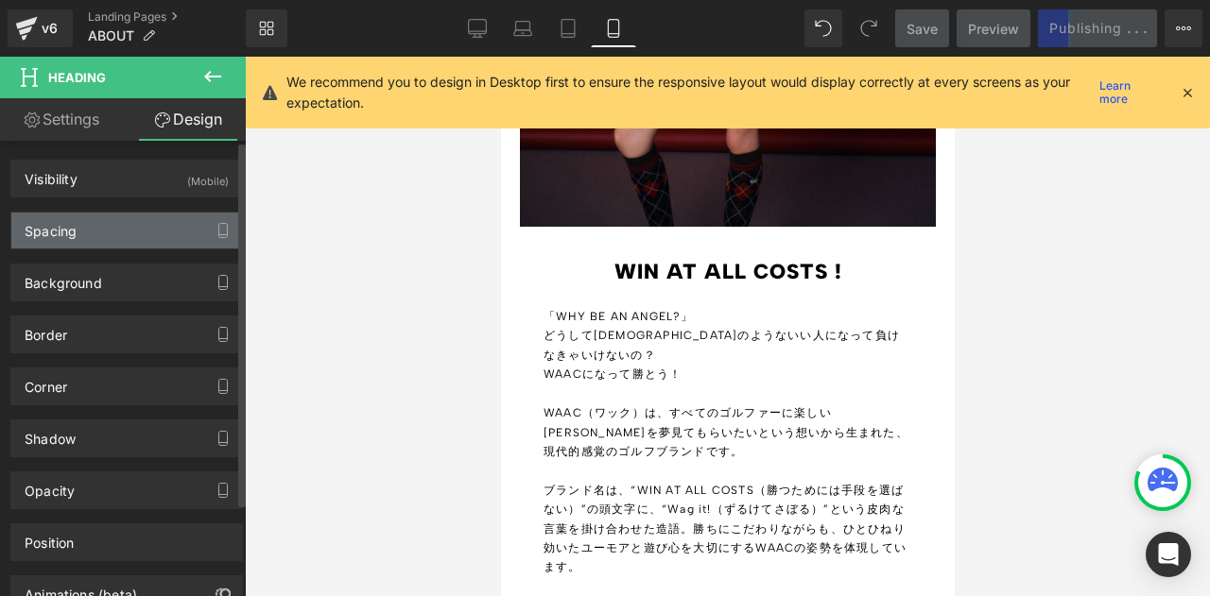
click at [125, 231] on div "Spacing" at bounding box center [126, 231] width 231 height 36
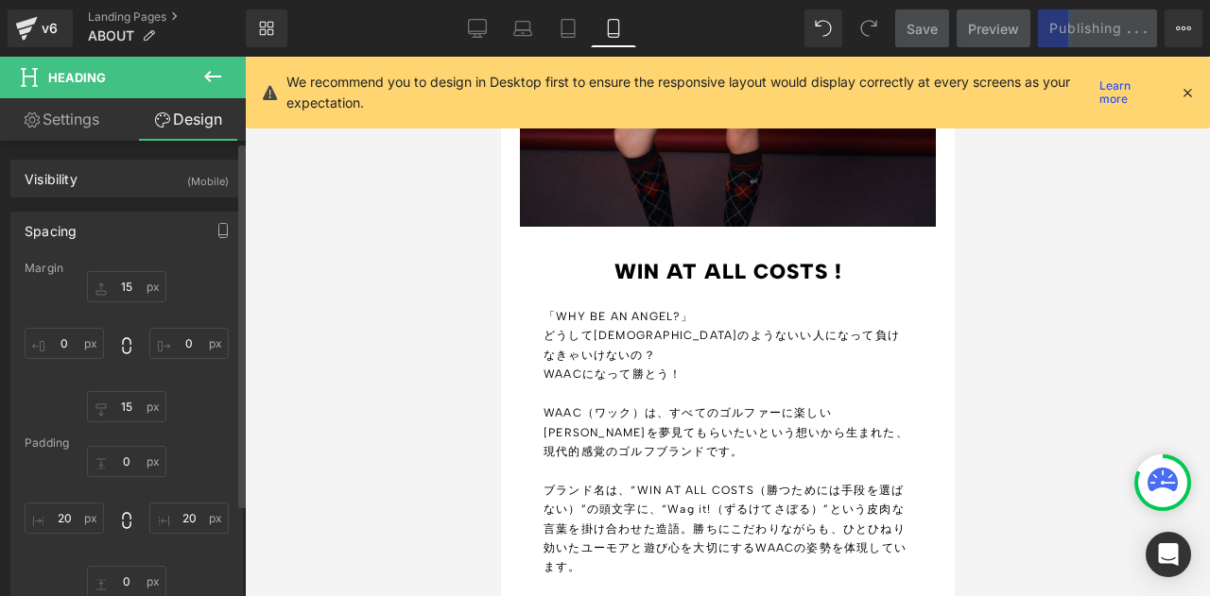
scroll to position [95, 0]
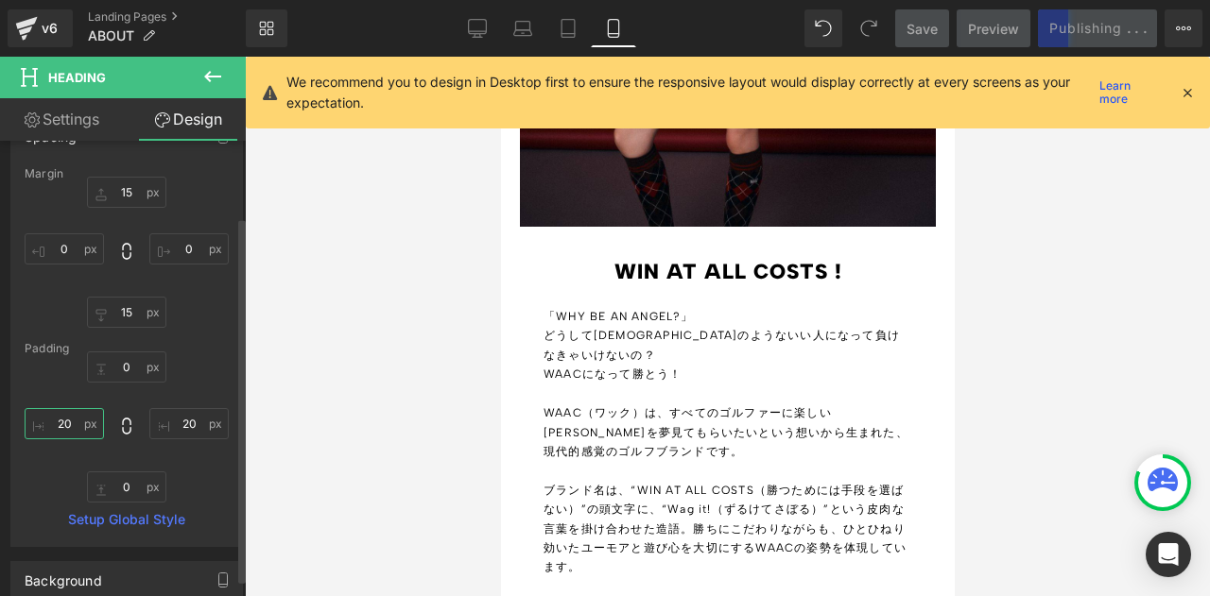
click at [77, 424] on input "20" at bounding box center [64, 423] width 79 height 31
type input "0に"
click at [187, 418] on input "20" at bounding box center [188, 423] width 79 height 31
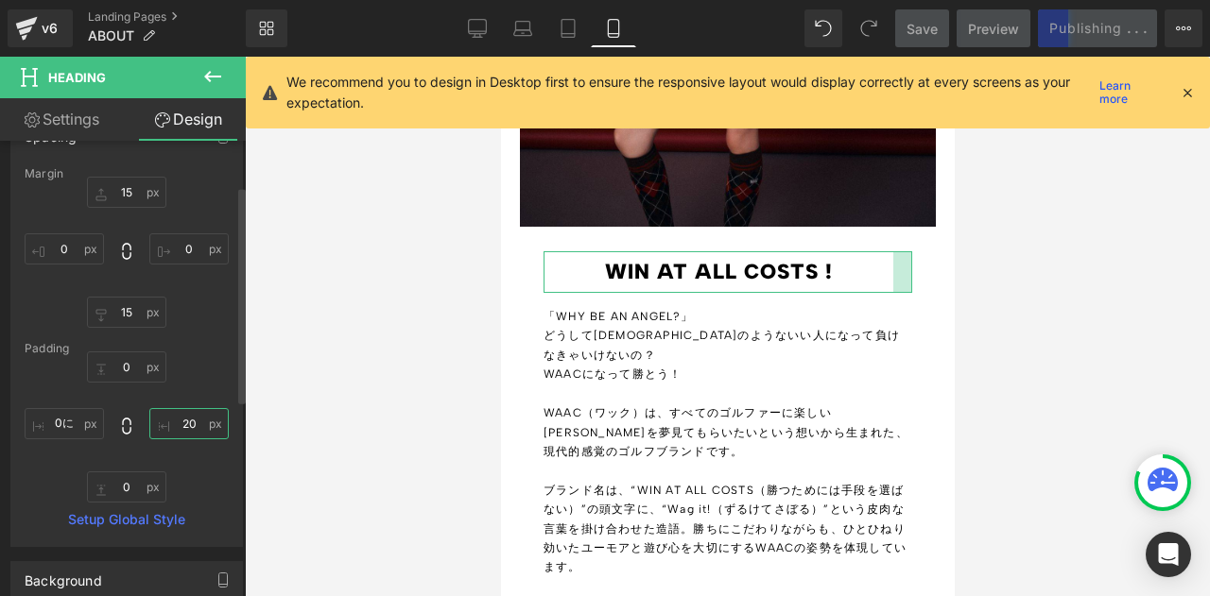
type input "0"
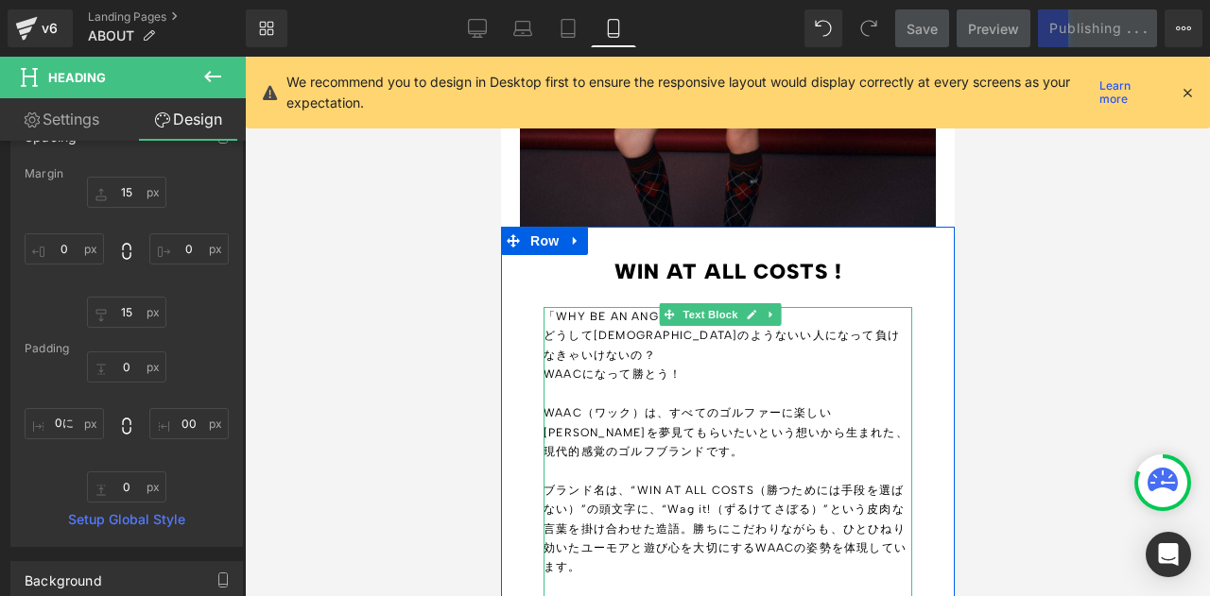
click at [862, 404] on p "WAAC（ワック）は、すべてのゴルファーに楽しい[PERSON_NAME]を夢見てもらいたいという想いから生まれた、現代的感覚のゴルフブランドです。" at bounding box center [727, 443] width 369 height 78
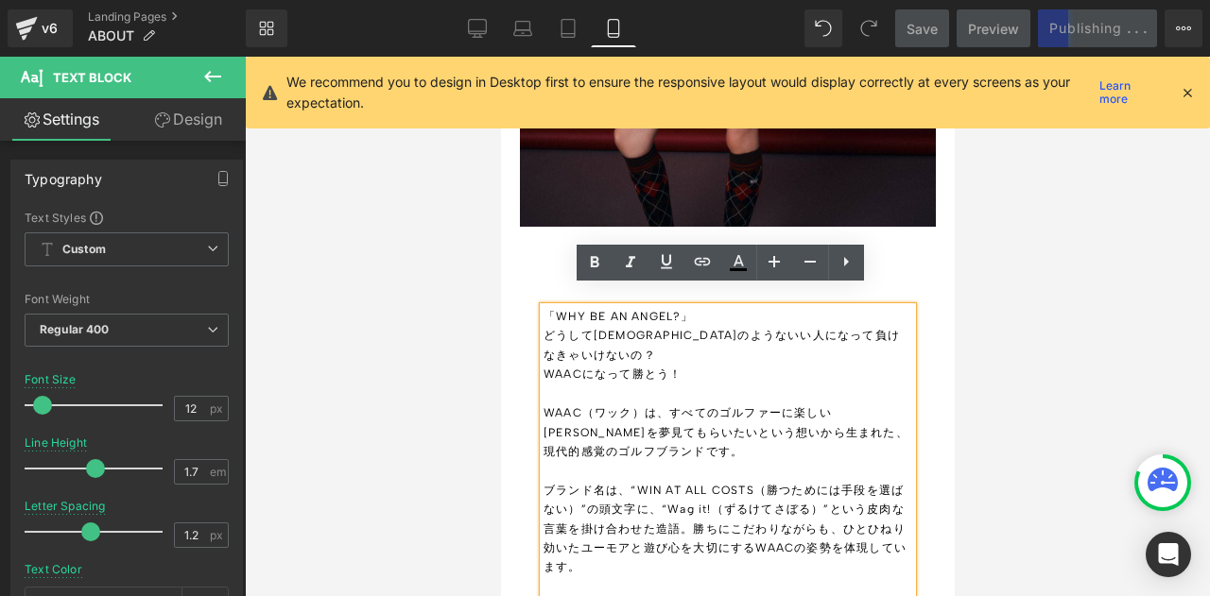
click at [748, 26] on div "Library Mobile Desktop Laptop Tablet Mobile Save Preview Publishing . . . Sched…" at bounding box center [728, 28] width 964 height 38
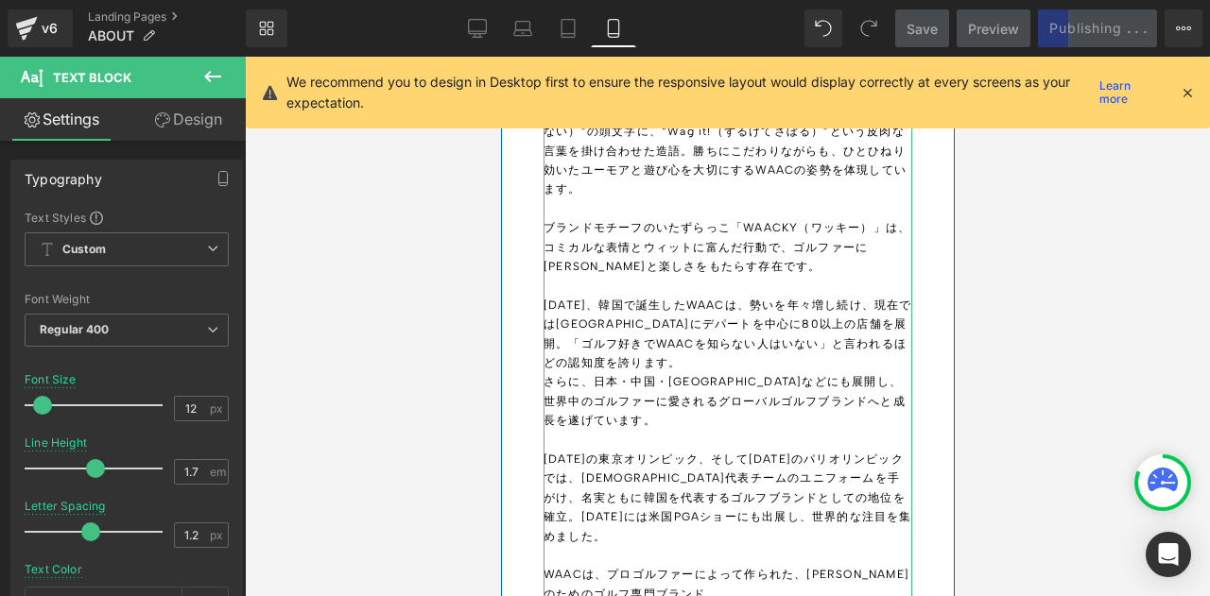
scroll to position [505, 0]
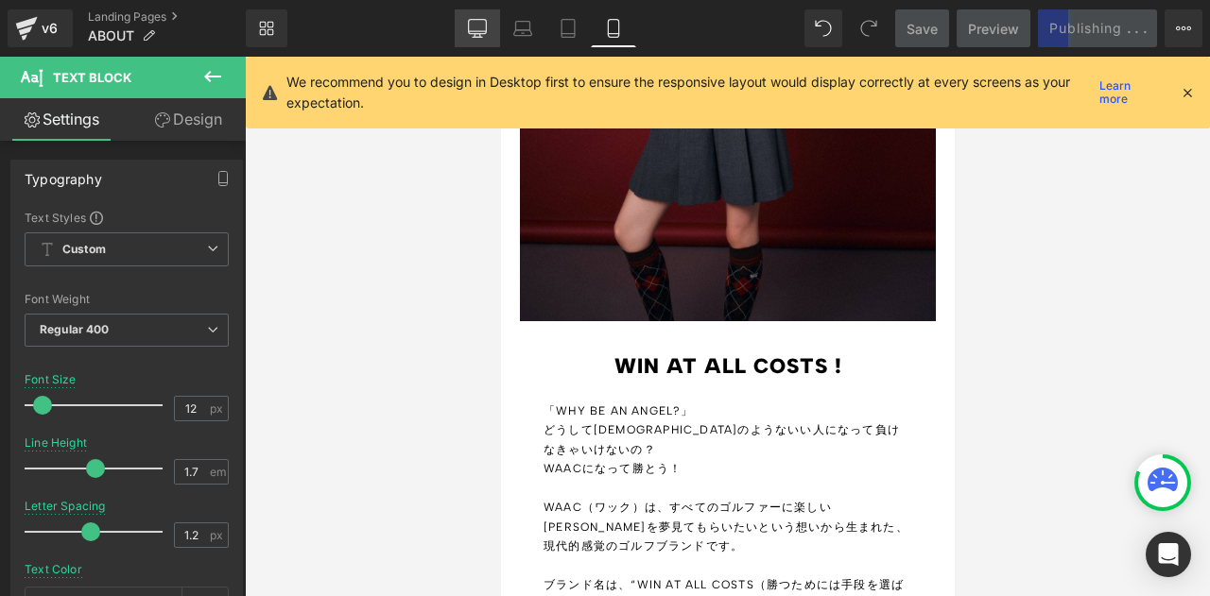
click at [483, 29] on icon at bounding box center [477, 28] width 19 height 19
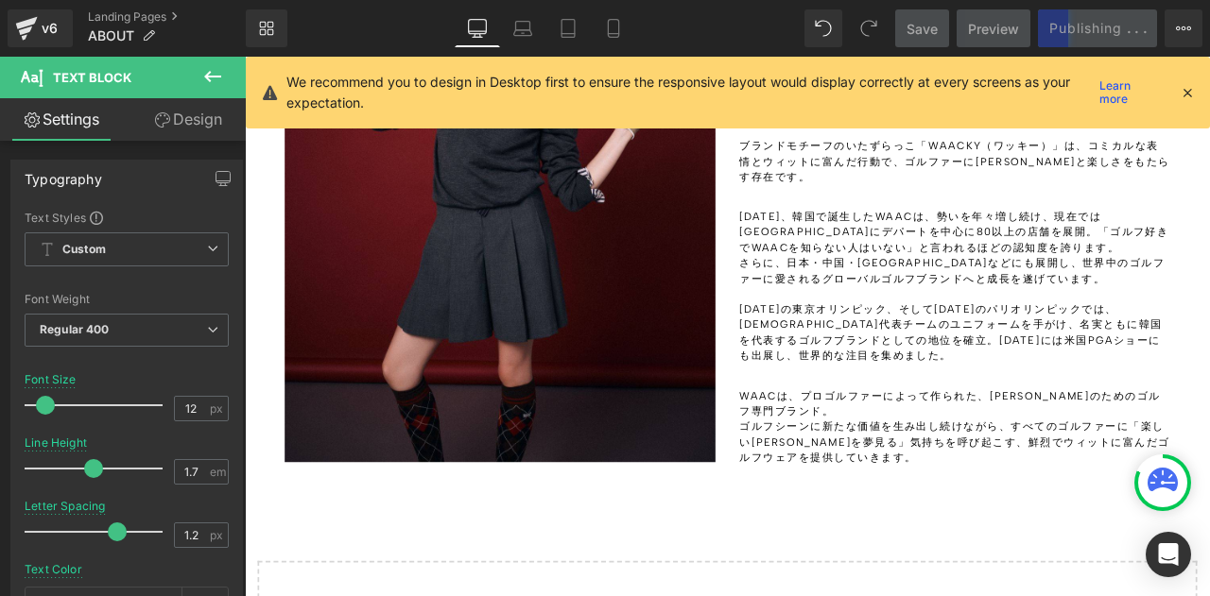
type input "14"
type input "1.65"
type input "2.24"
type input "#1c1c1c"
type input "100"
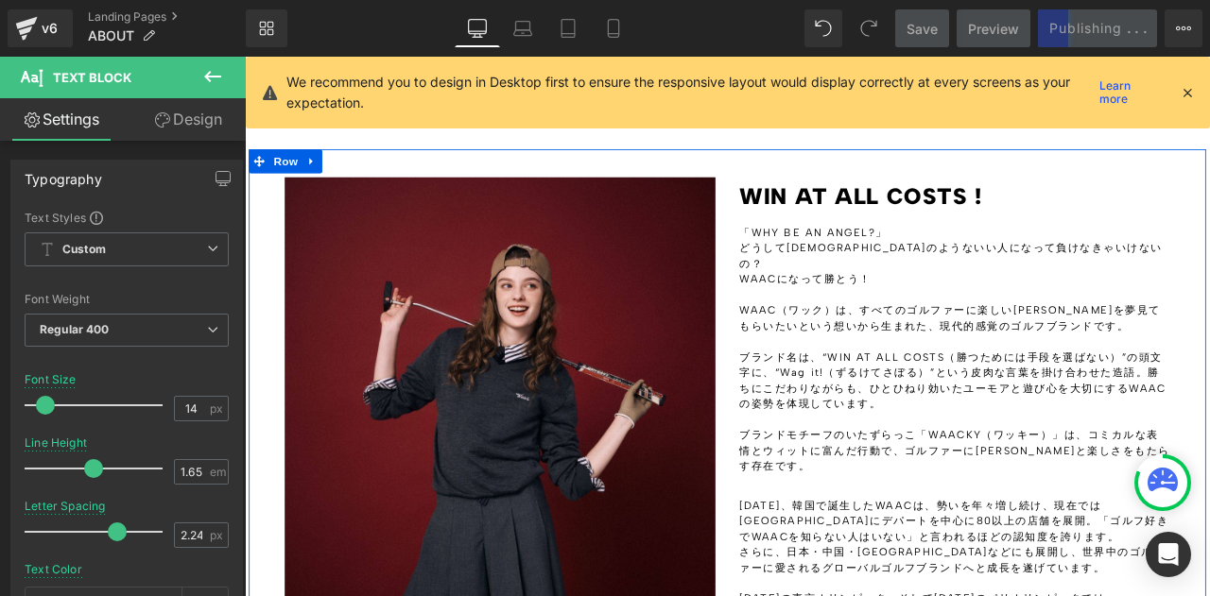
scroll to position [0, 0]
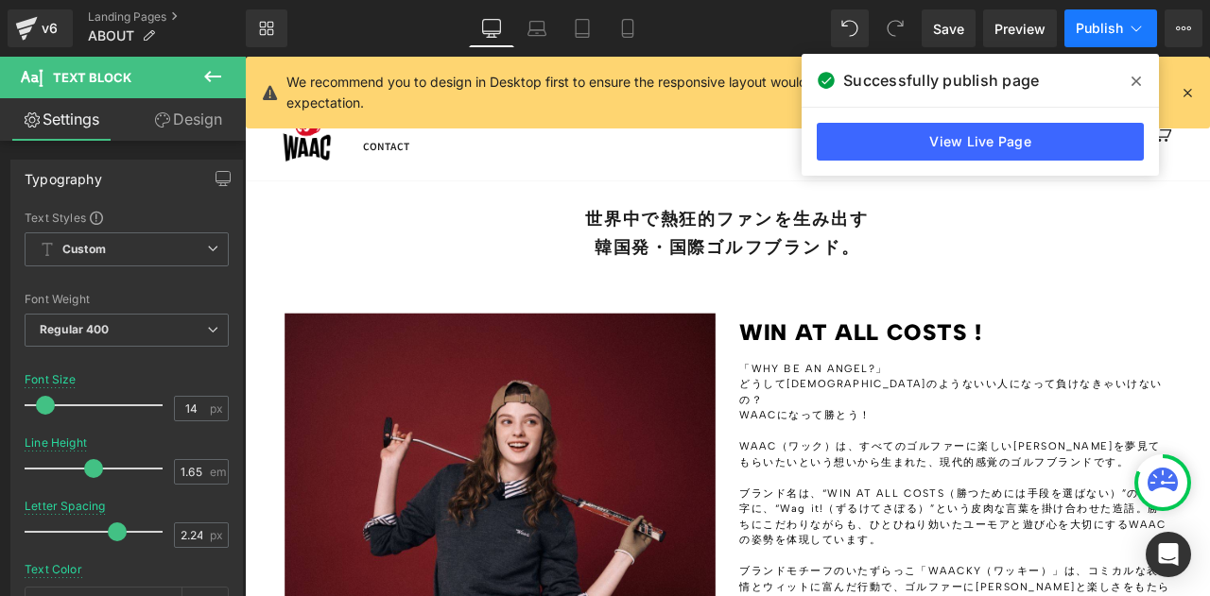
click at [1104, 22] on span "Publish" at bounding box center [1099, 28] width 47 height 15
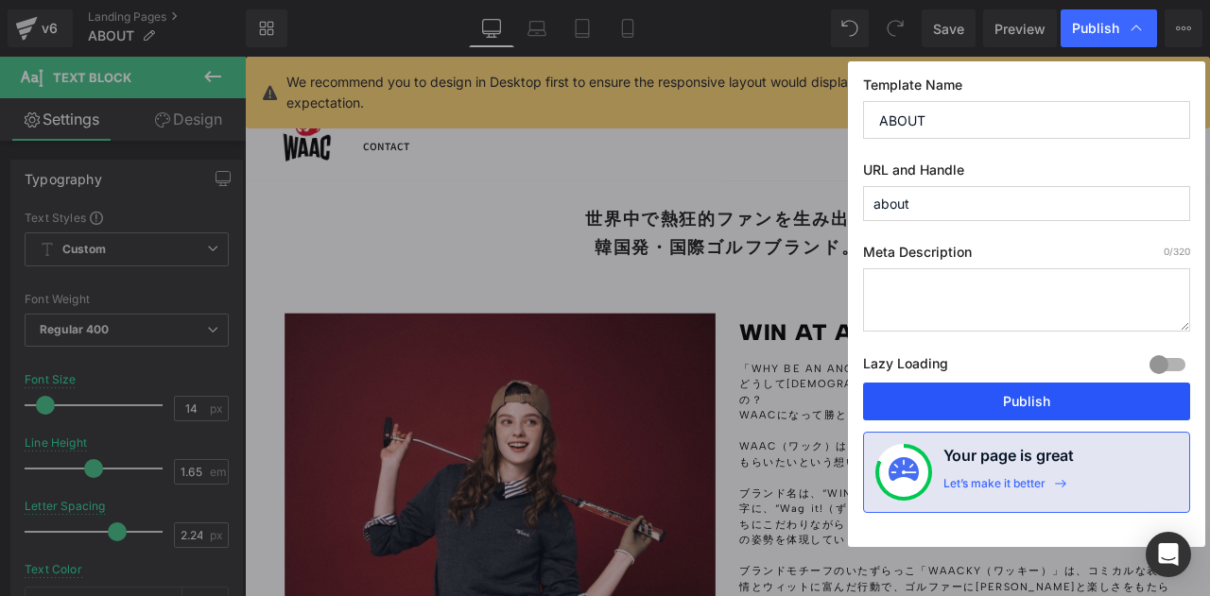
click at [1057, 395] on button "Publish" at bounding box center [1026, 402] width 327 height 38
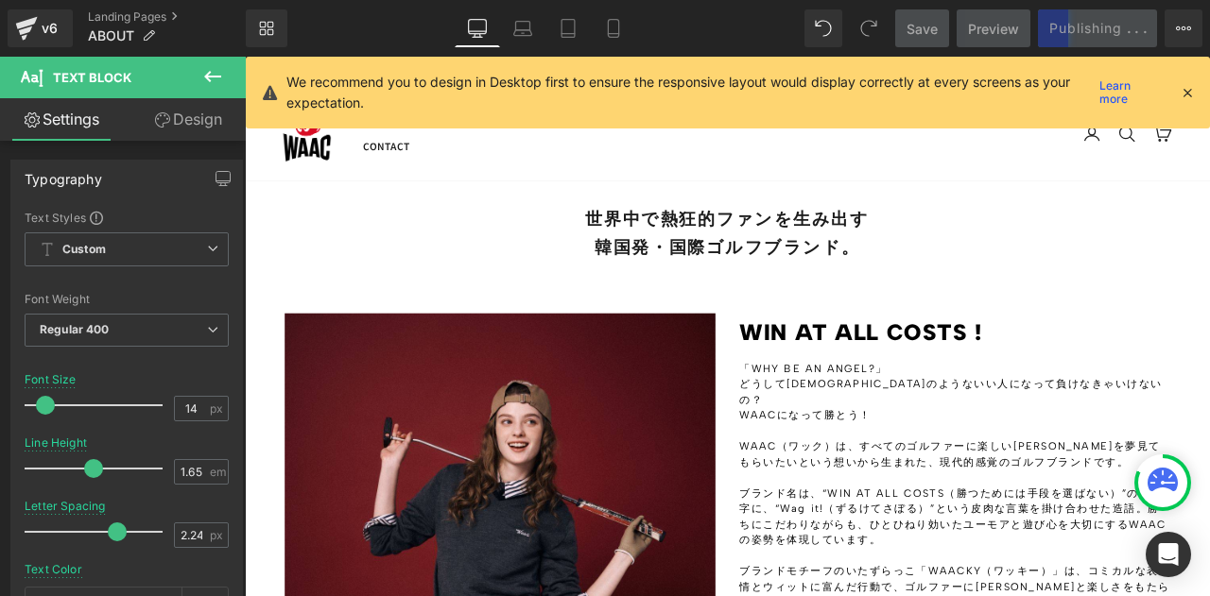
click at [687, 33] on div "Library Desktop Desktop Laptop Tablet Mobile Save Preview Publishing . . . Sche…" at bounding box center [728, 28] width 964 height 38
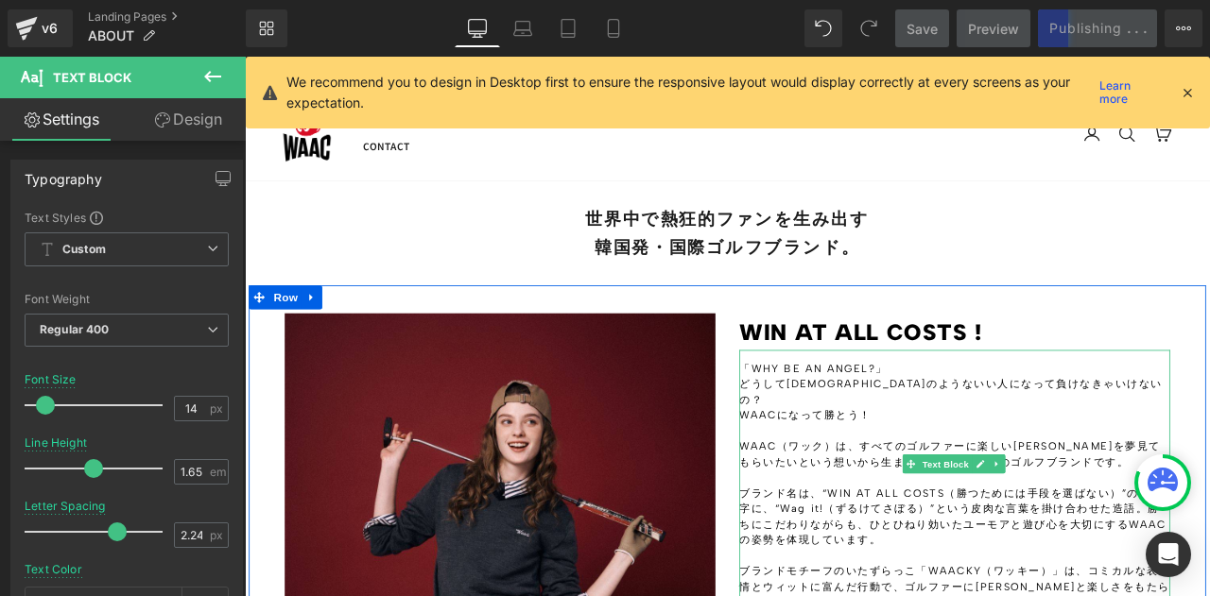
drag, startPoint x: 934, startPoint y: 180, endPoint x: 775, endPoint y: 146, distance: 162.4
click at [918, 515] on span "WAAC（ワック）は、すべてのゴルファーに楽しい[PERSON_NAME]を夢見てもらいたいという想いから生まれた、現代的感覚のゴルフブランドです。" at bounding box center [1080, 527] width 499 height 33
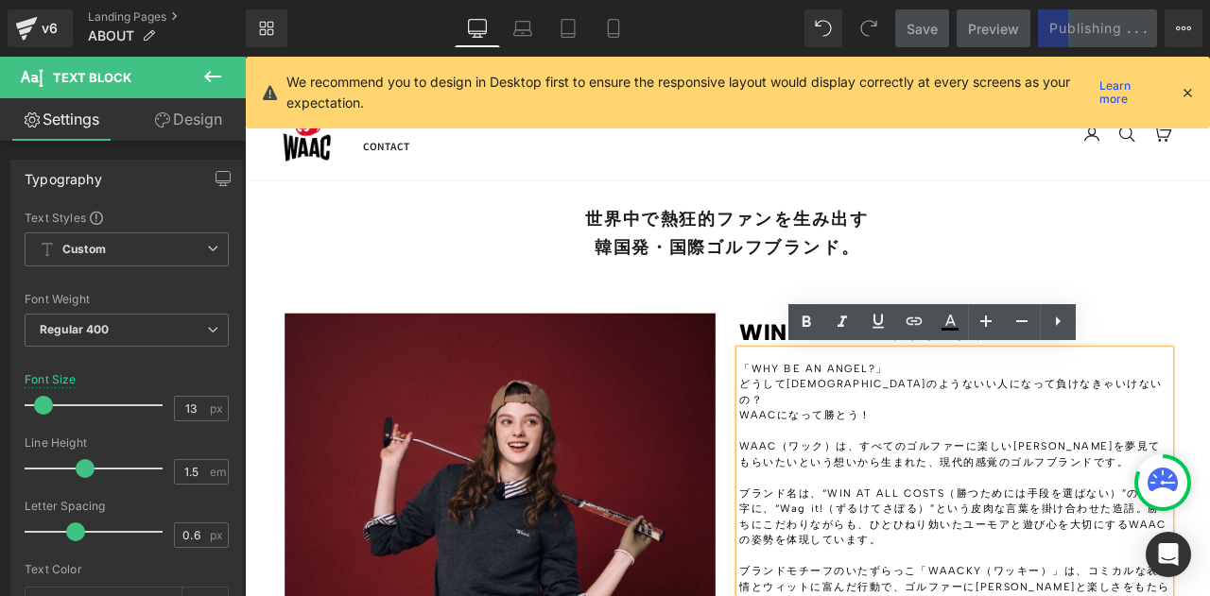
click at [680, 20] on div "Library Desktop Desktop Laptop Tablet Mobile Save Preview Publishing . . . Sche…" at bounding box center [728, 28] width 964 height 38
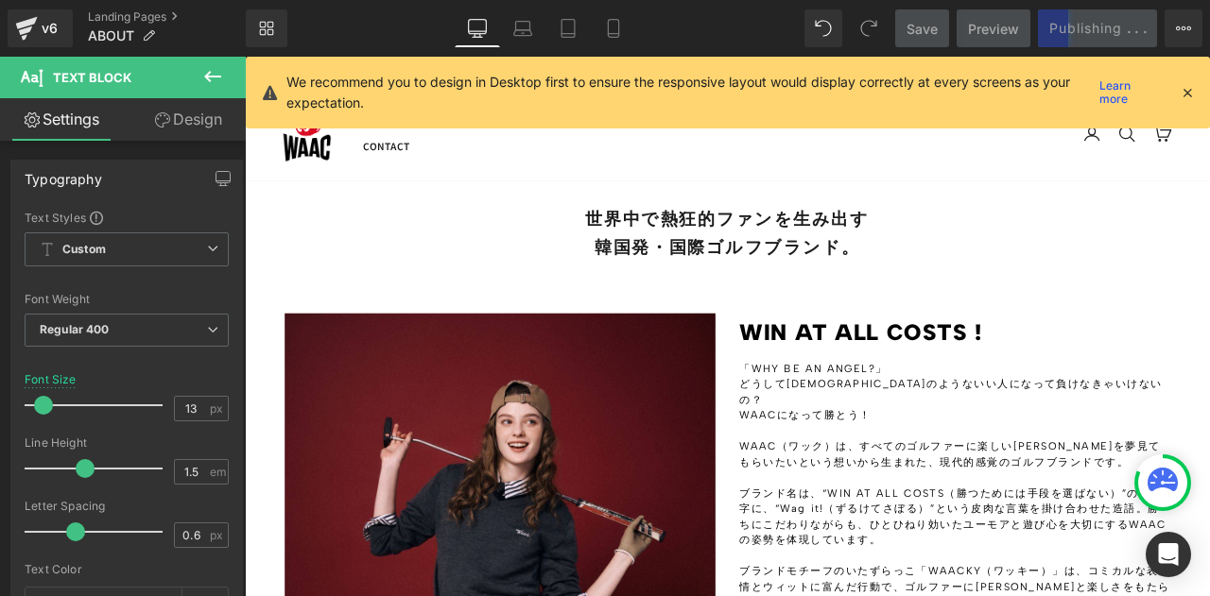
click at [1102, 26] on div "Save Preview Publishing . . . Scheduled View Live Page View with current Templa…" at bounding box center [1049, 28] width 323 height 38
click at [670, 34] on div "Library Desktop Desktop Laptop Tablet Mobile Save Preview Publishing . . . Sche…" at bounding box center [728, 28] width 964 height 38
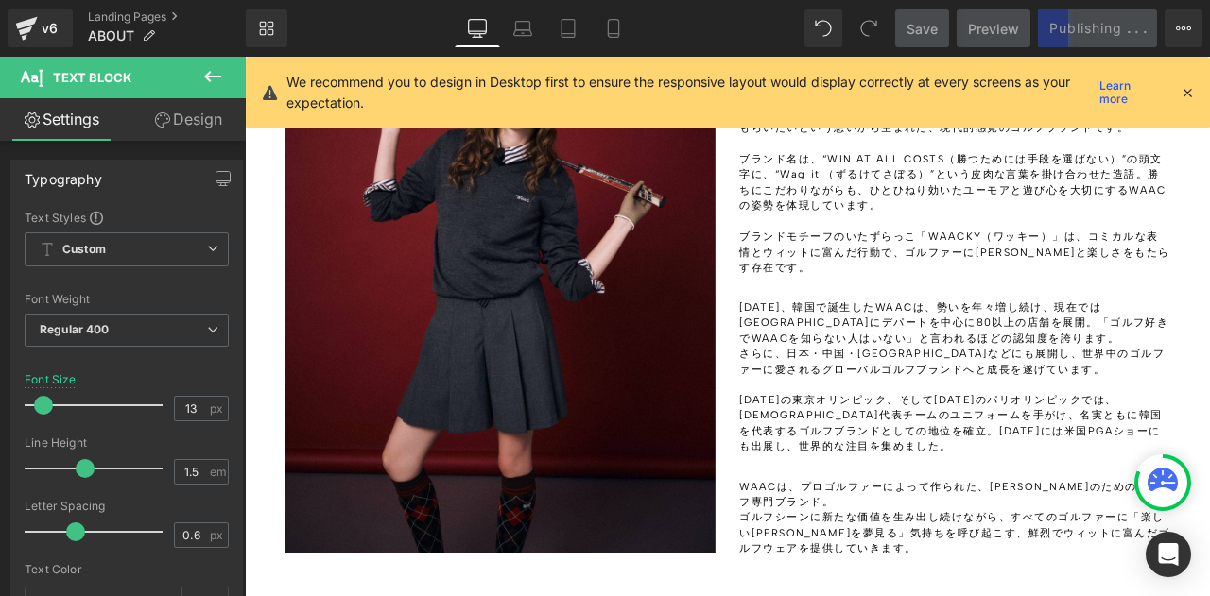
scroll to position [284, 0]
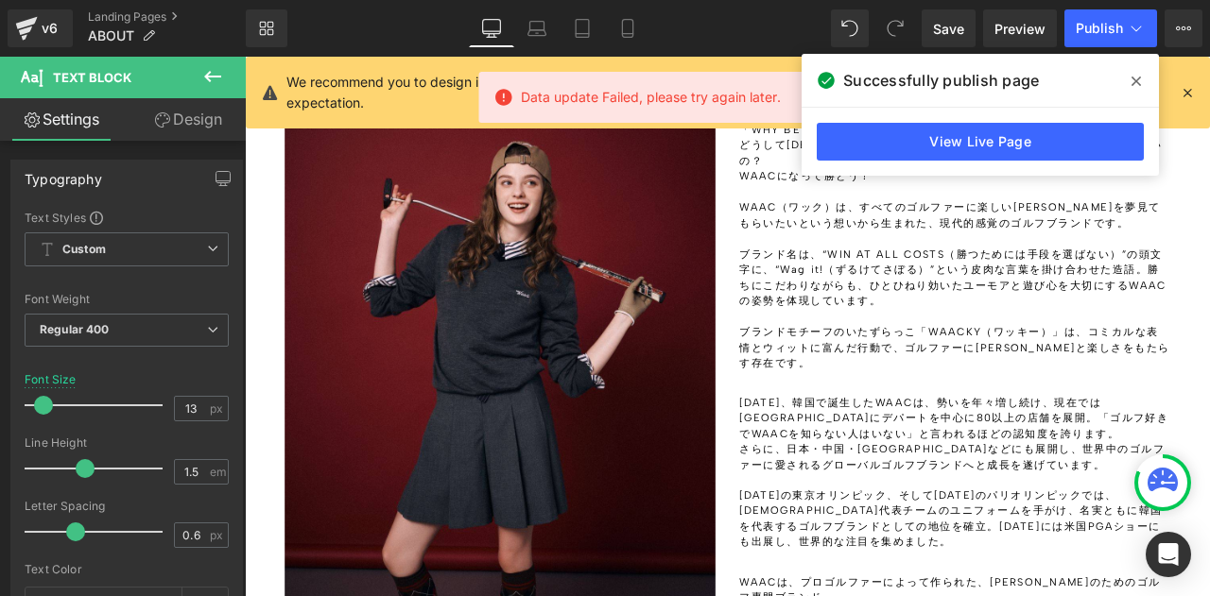
click at [744, 28] on div "Library Desktop Desktop Laptop Tablet Mobile Save Preview Publish Scheduled Vie…" at bounding box center [728, 28] width 964 height 38
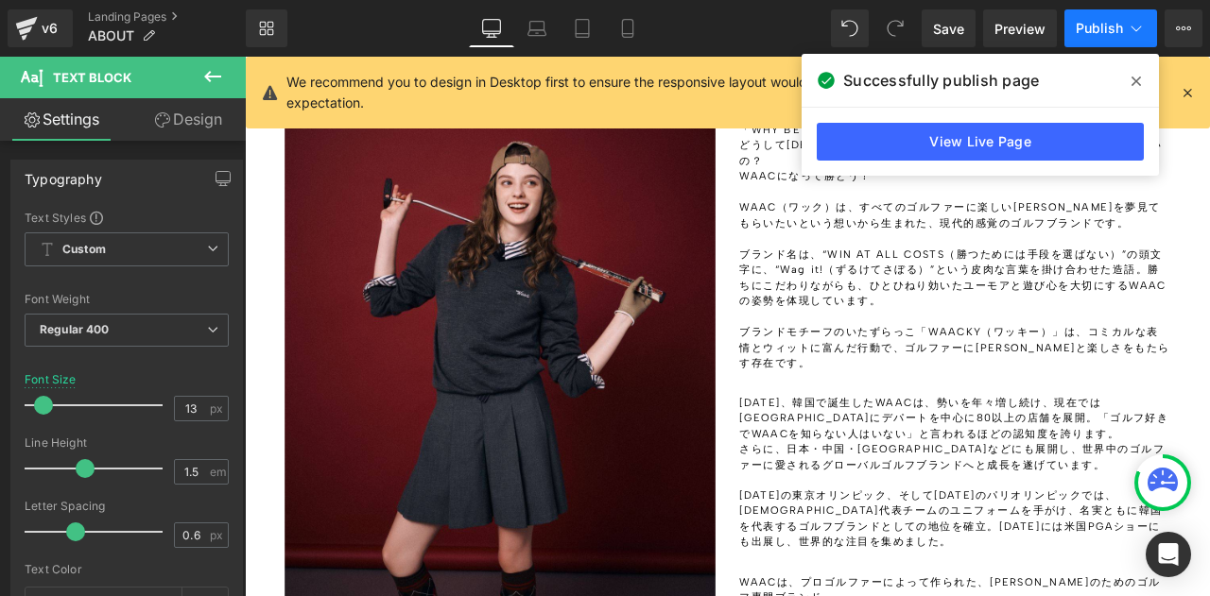
click at [1083, 22] on span "Publish" at bounding box center [1099, 28] width 47 height 15
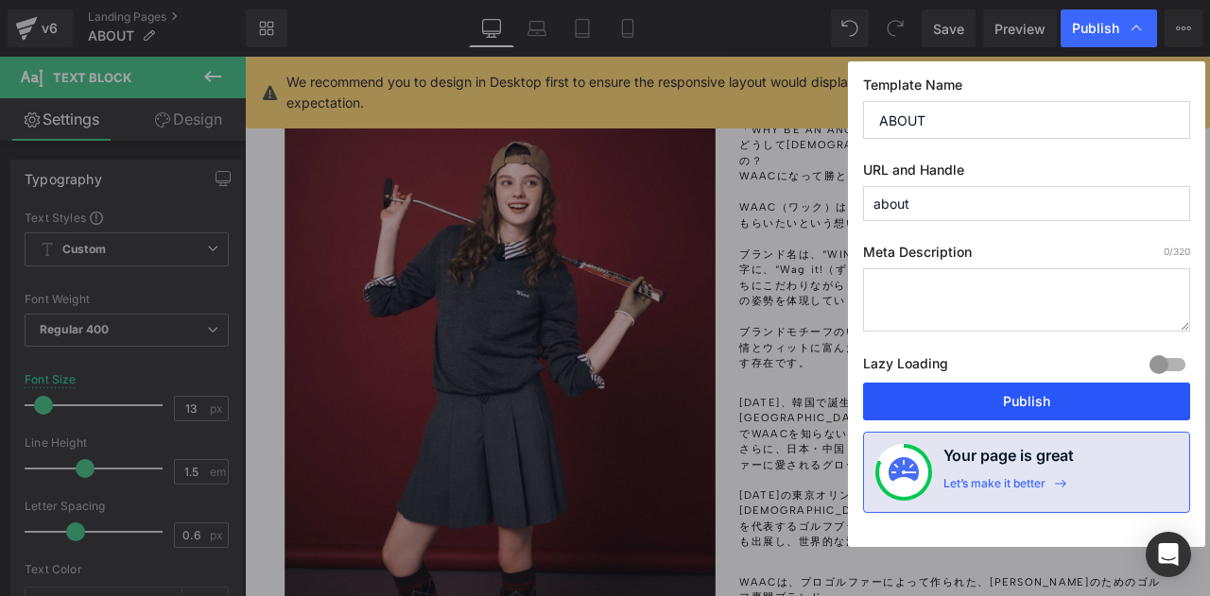
click at [1030, 393] on button "Publish" at bounding box center [1026, 402] width 327 height 38
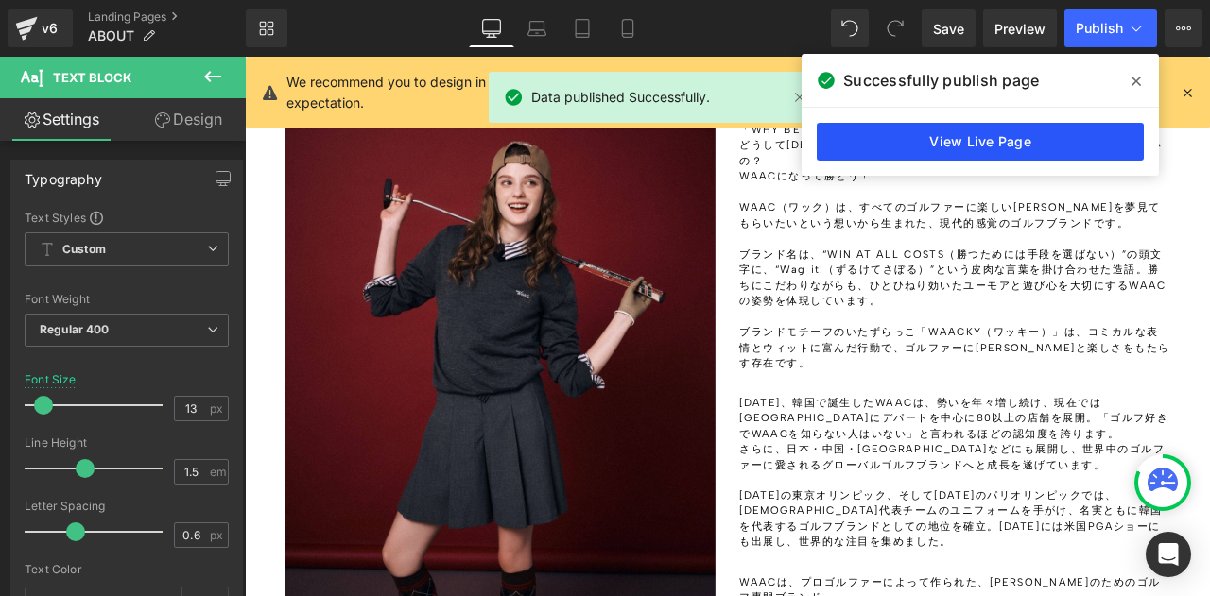
click at [1017, 134] on link "View Live Page" at bounding box center [980, 142] width 327 height 38
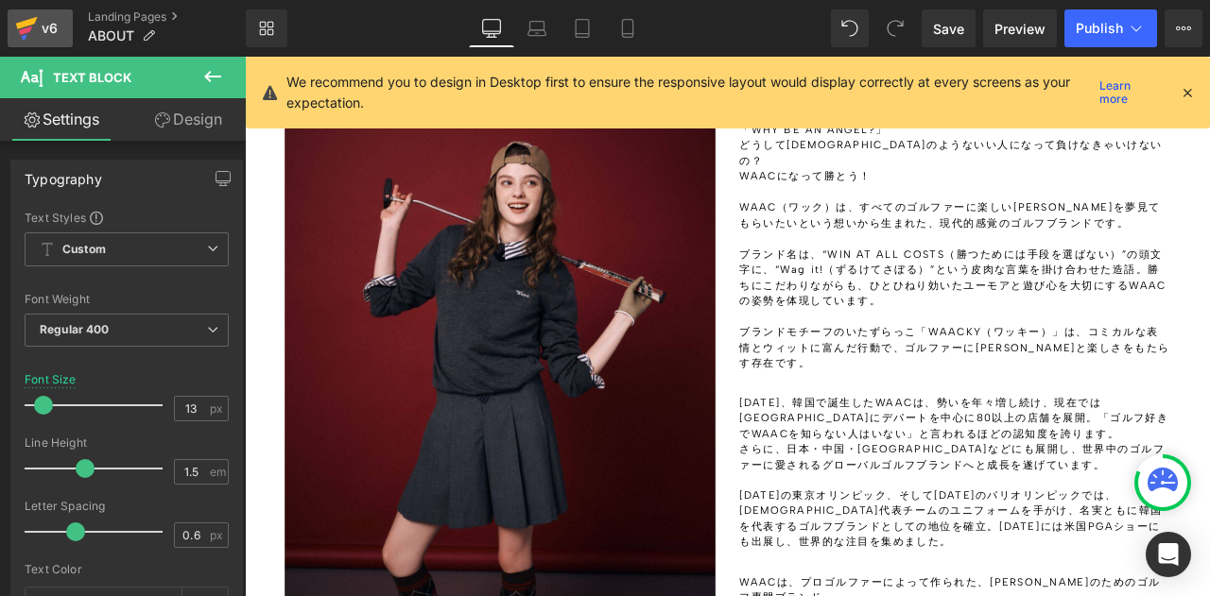
click at [32, 38] on icon at bounding box center [26, 28] width 23 height 47
